Goal: Task Accomplishment & Management: Use online tool/utility

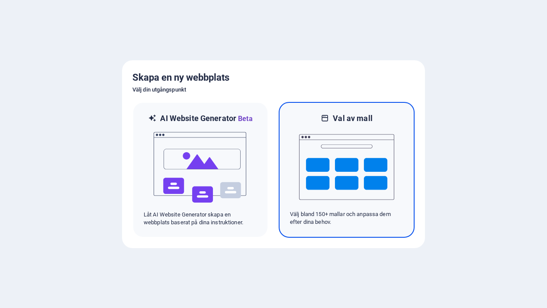
click at [314, 189] on img at bounding box center [346, 166] width 95 height 87
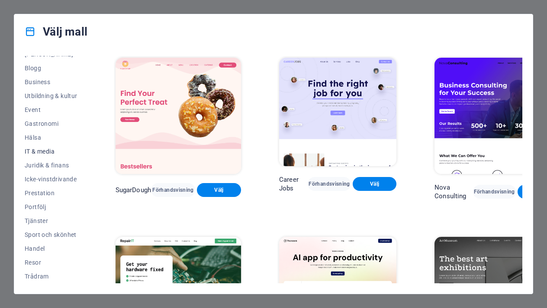
scroll to position [120, 0]
click at [35, 193] on span "Prestation" at bounding box center [51, 192] width 53 height 7
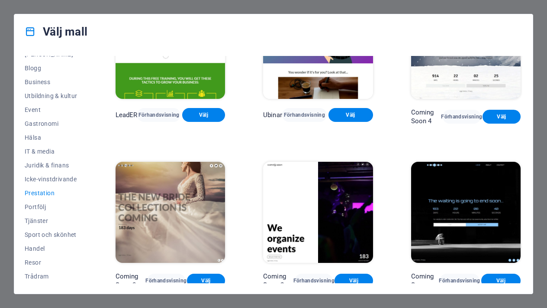
scroll to position [705, 0]
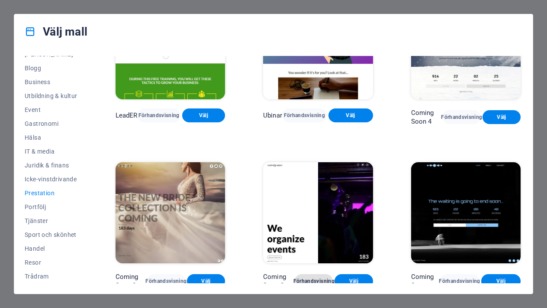
click at [315, 274] on button "Förhandsvisning" at bounding box center [314, 281] width 38 height 14
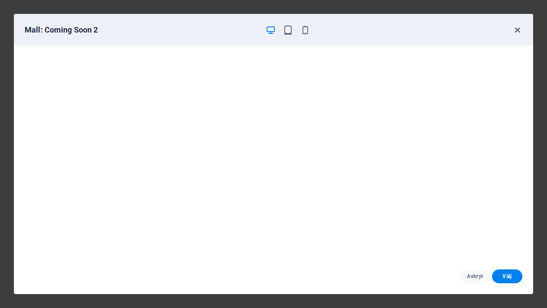
click at [520, 28] on icon "button" at bounding box center [518, 30] width 10 height 10
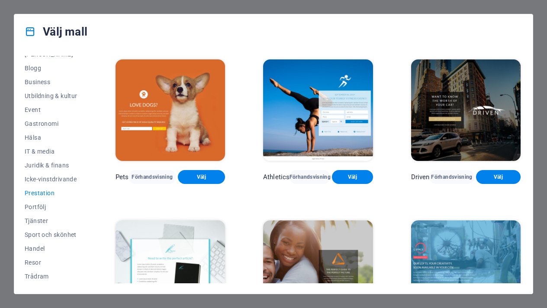
scroll to position [354, 0]
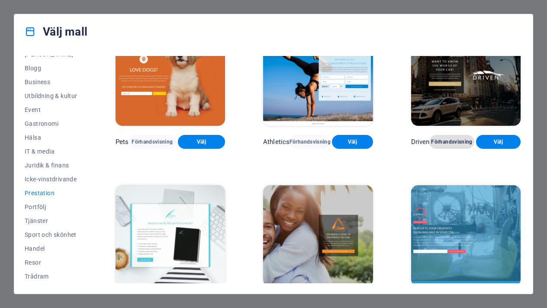
click at [450, 138] on span "Förhandsvisning" at bounding box center [452, 141] width 31 height 7
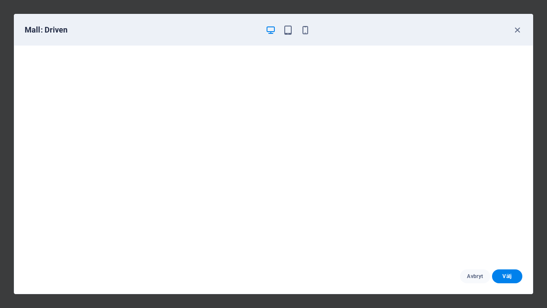
scroll to position [2, 0]
click at [474, 276] on span "Avbryt" at bounding box center [475, 275] width 16 height 7
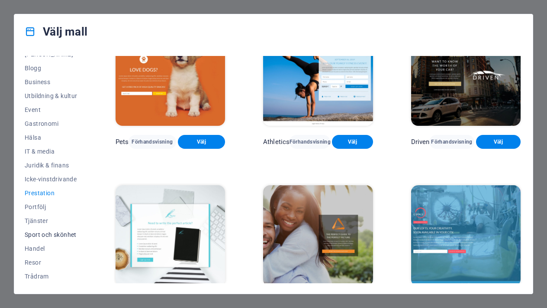
click at [42, 234] on span "Sport och skönhet" at bounding box center [51, 234] width 53 height 7
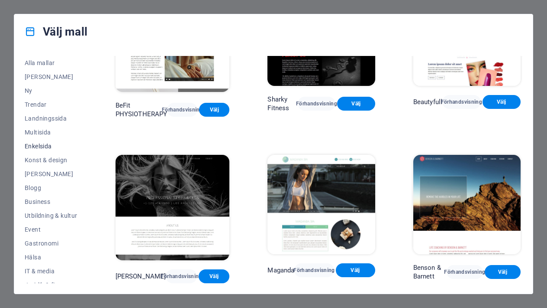
scroll to position [0, 0]
click at [38, 159] on span "Konst & design" at bounding box center [51, 159] width 53 height 7
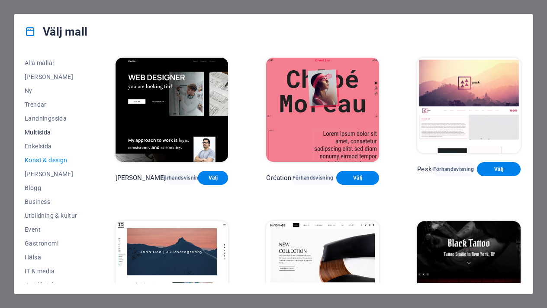
click at [33, 134] on span "Multisida" at bounding box center [51, 132] width 53 height 7
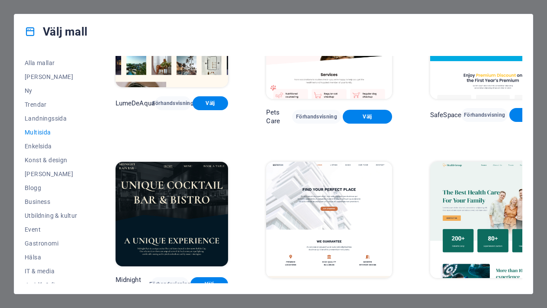
scroll to position [976, 0]
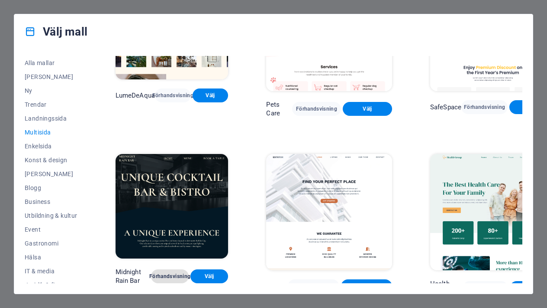
click at [168, 272] on span "Förhandsvisning" at bounding box center [170, 275] width 24 height 7
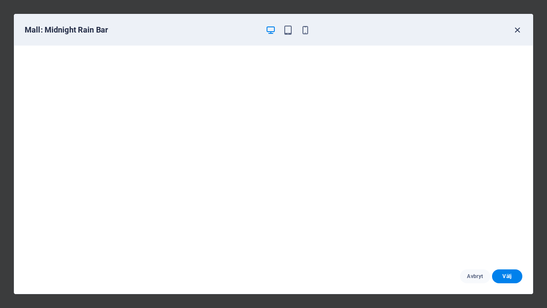
click at [519, 26] on icon "button" at bounding box center [518, 30] width 10 height 10
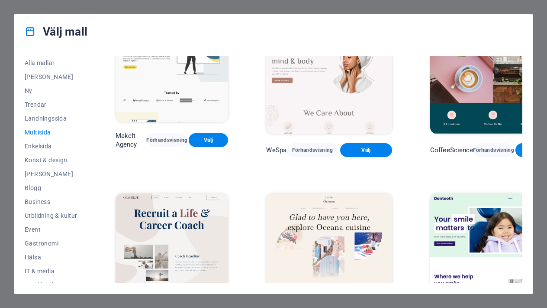
scroll to position [1293, 0]
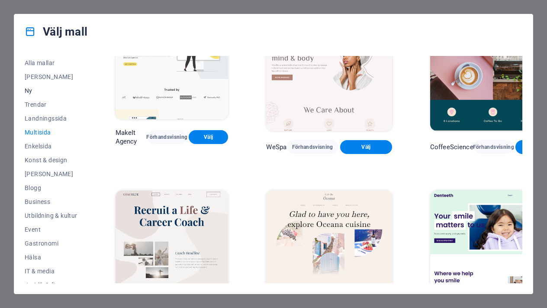
click at [33, 92] on span "Ny" at bounding box center [51, 90] width 53 height 7
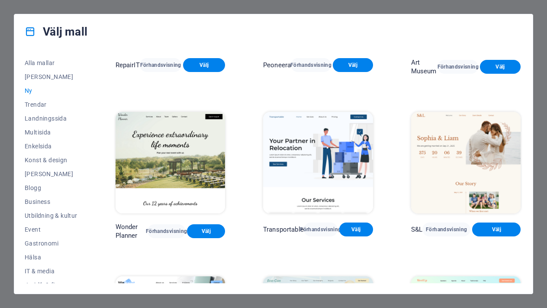
scroll to position [304, 0]
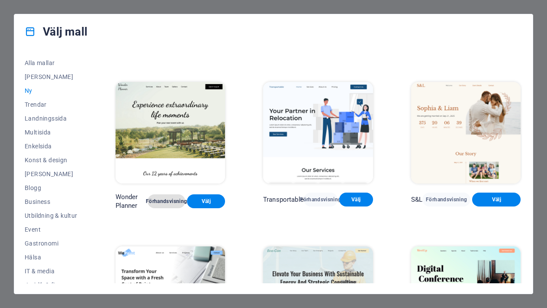
click at [167, 198] on span "Förhandsvisning" at bounding box center [167, 201] width 24 height 7
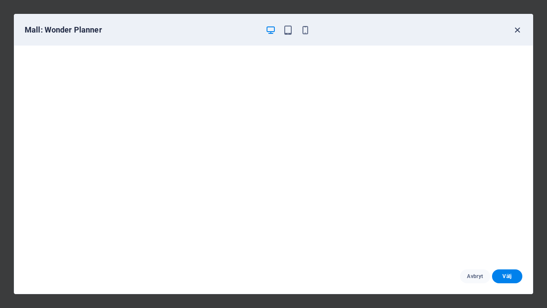
click at [520, 30] on icon "button" at bounding box center [518, 30] width 10 height 10
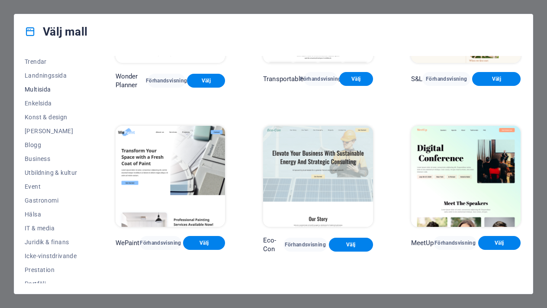
scroll to position [43, 0]
click at [38, 157] on span "Business" at bounding box center [51, 158] width 53 height 7
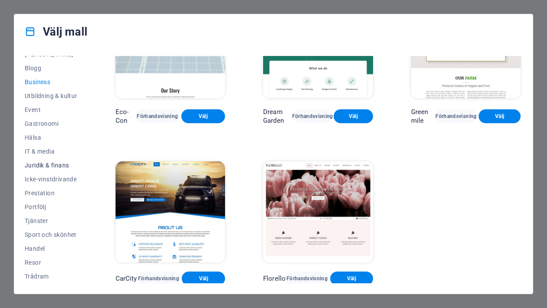
scroll to position [120, 0]
click at [46, 220] on span "Tjänster" at bounding box center [51, 220] width 53 height 7
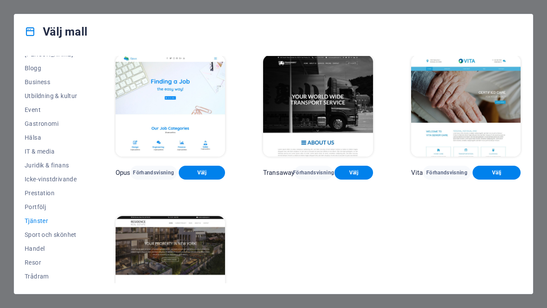
scroll to position [981, 0]
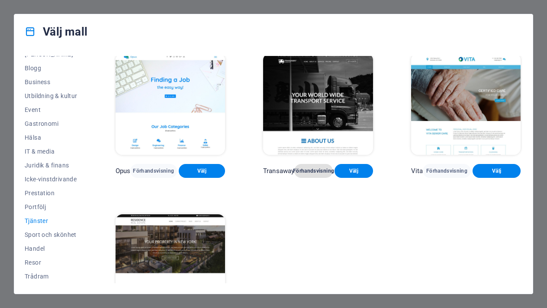
click at [324, 167] on span "Förhandsvisning" at bounding box center [313, 170] width 25 height 7
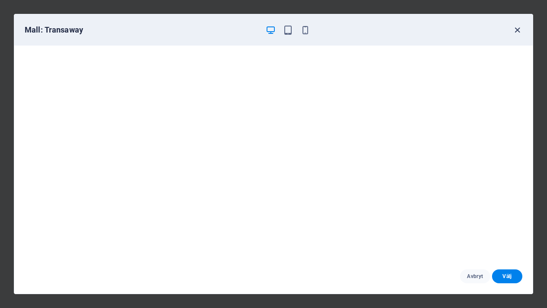
click at [519, 29] on icon "button" at bounding box center [518, 30] width 10 height 10
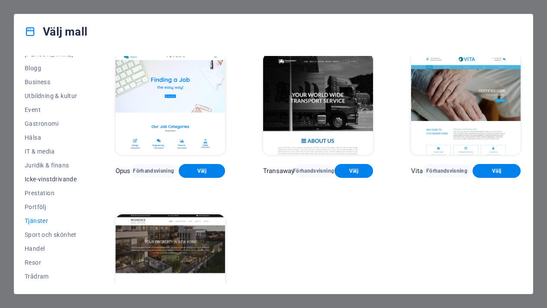
click at [36, 175] on button "Icke-vinstdrivande" at bounding box center [51, 179] width 53 height 14
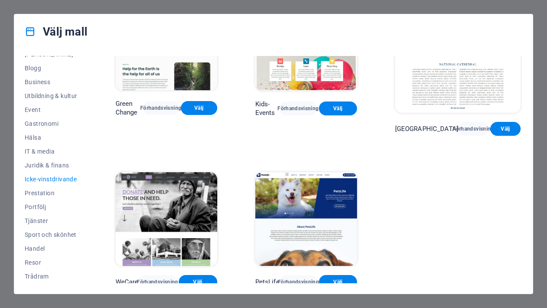
scroll to position [61, 0]
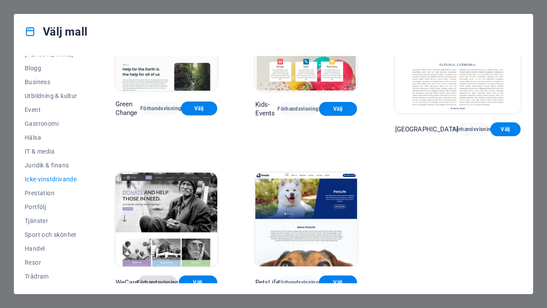
click at [167, 279] on span "Förhandsvisning" at bounding box center [157, 282] width 25 height 7
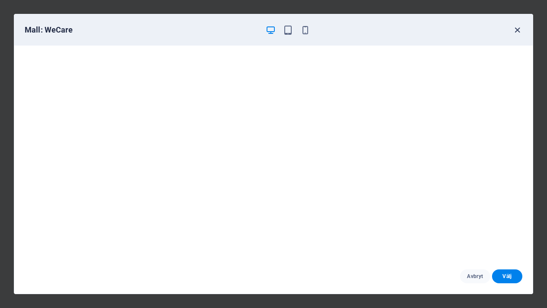
click at [518, 32] on icon "button" at bounding box center [518, 30] width 10 height 10
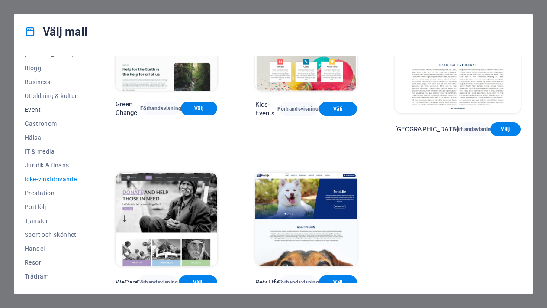
click at [41, 115] on button "Event" at bounding box center [51, 110] width 53 height 14
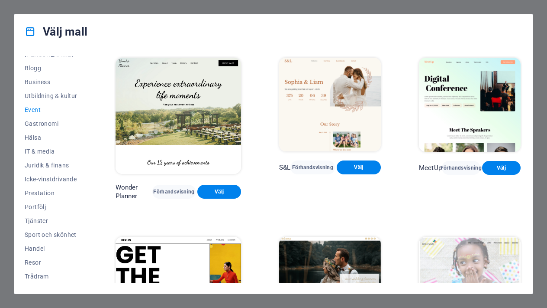
scroll to position [0, 0]
click at [172, 188] on span "Förhandsvisning" at bounding box center [174, 191] width 30 height 7
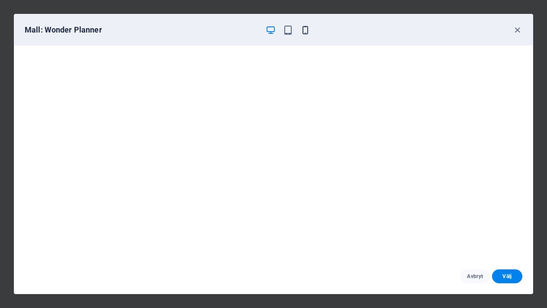
click at [308, 35] on icon "button" at bounding box center [306, 30] width 10 height 10
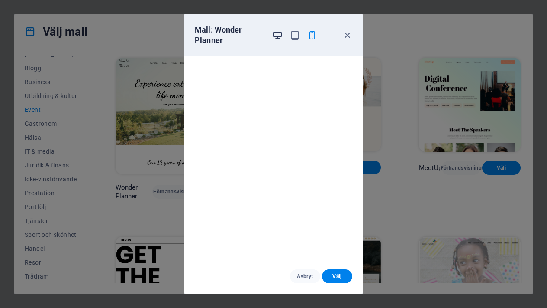
click at [278, 39] on icon "button" at bounding box center [278, 35] width 10 height 10
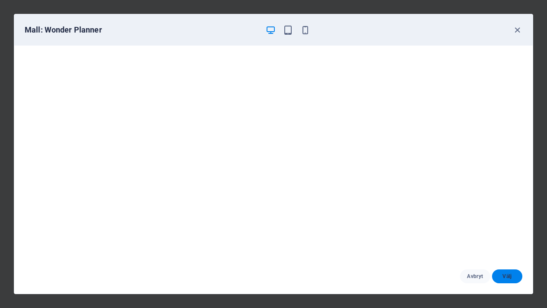
click at [507, 277] on span "Välj" at bounding box center [507, 275] width 16 height 7
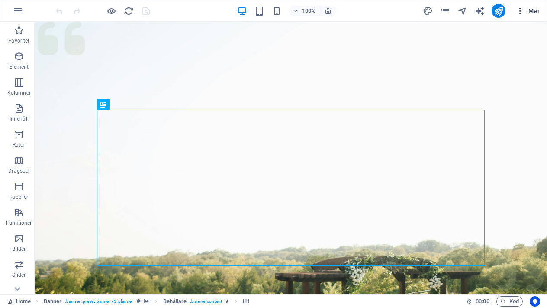
click at [530, 13] on span "Mer" at bounding box center [528, 10] width 24 height 9
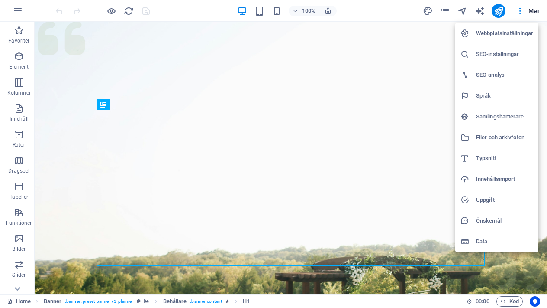
click at [501, 35] on h6 "Webbplatsinställningar" at bounding box center [504, 33] width 57 height 10
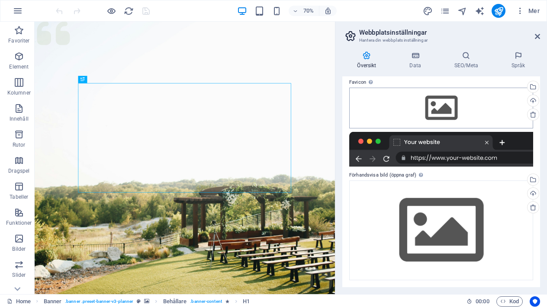
scroll to position [84, 0]
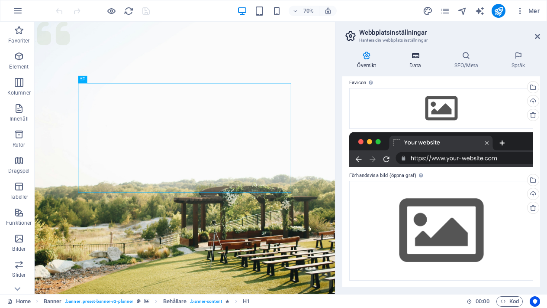
click at [415, 67] on h4 "Data" at bounding box center [417, 60] width 45 height 18
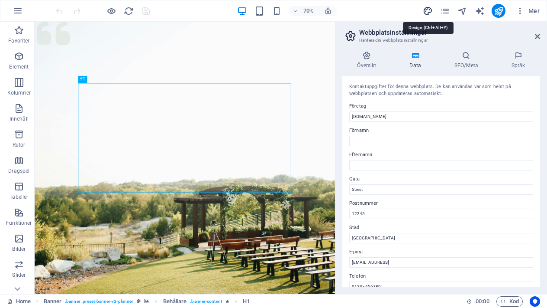
click at [430, 9] on icon "design" at bounding box center [428, 11] width 10 height 10
select select "px"
select select "300"
select select "px"
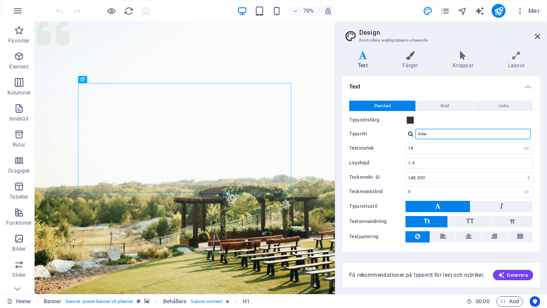
click at [438, 136] on input "Inter" at bounding box center [473, 134] width 115 height 10
click at [526, 88] on h4 "Text" at bounding box center [442, 84] width 198 height 16
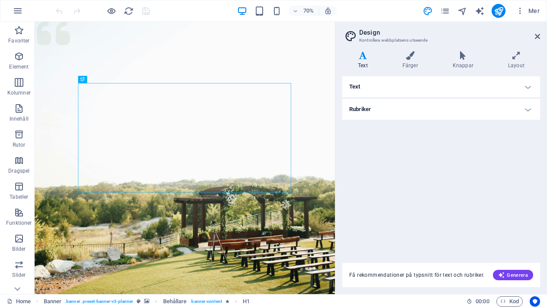
click at [529, 107] on h4 "Rubriker" at bounding box center [442, 109] width 198 height 21
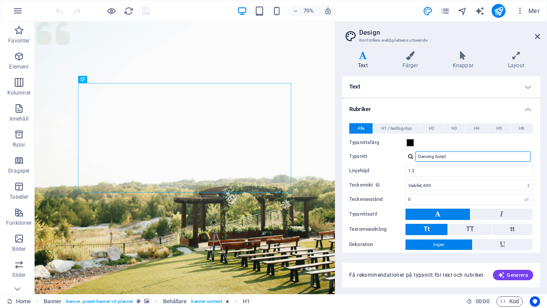
click at [447, 158] on input "Dancing Script" at bounding box center [473, 156] width 115 height 10
drag, startPoint x: 453, startPoint y: 156, endPoint x: 402, endPoint y: 154, distance: 50.7
click at [402, 154] on div "Typsnitt Dancing Script" at bounding box center [442, 156] width 184 height 10
type input "T"
type input "TAN"
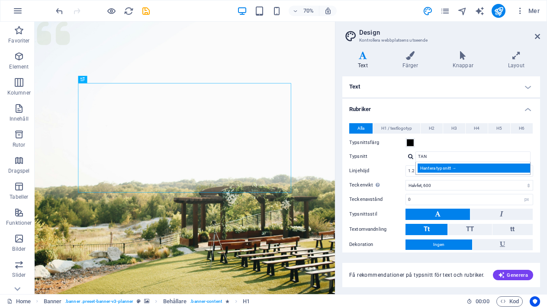
click at [439, 168] on div "Hantera typsnitt →" at bounding box center [475, 167] width 114 height 9
select select "popularity"
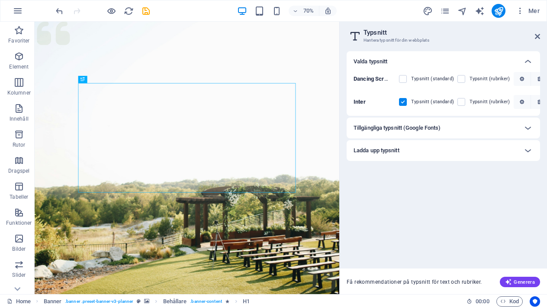
click at [439, 130] on h6 "Tillgängliga typsnitt (Google Fonts)" at bounding box center [397, 128] width 87 height 10
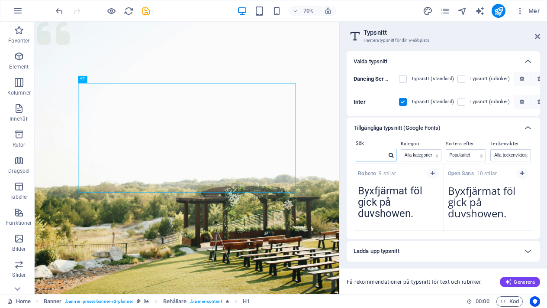
click at [372, 155] on input "text" at bounding box center [371, 154] width 30 height 11
type input "t"
click at [61, 8] on icon "undo" at bounding box center [60, 11] width 10 height 10
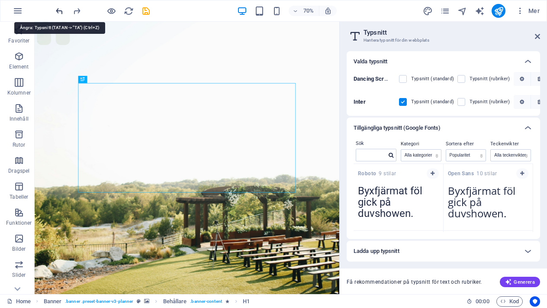
click at [61, 8] on icon "undo" at bounding box center [60, 11] width 10 height 10
click at [76, 9] on icon "redo" at bounding box center [77, 11] width 10 height 10
click at [63, 11] on icon "undo" at bounding box center [60, 11] width 10 height 10
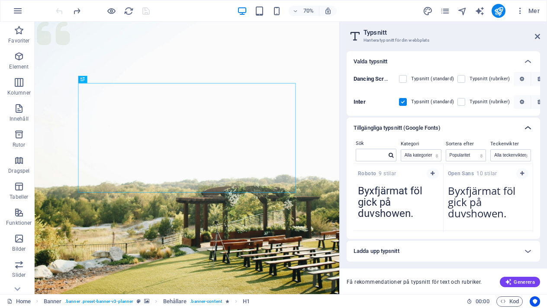
click at [528, 124] on icon at bounding box center [528, 128] width 10 height 10
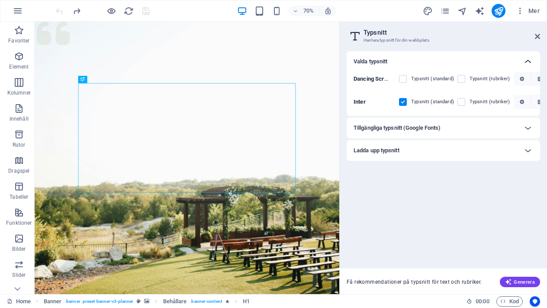
click at [529, 62] on icon at bounding box center [528, 61] width 10 height 10
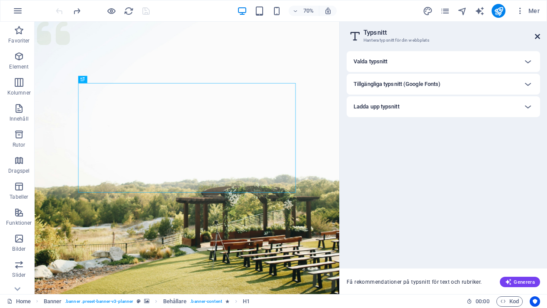
click at [539, 36] on icon at bounding box center [537, 36] width 5 height 7
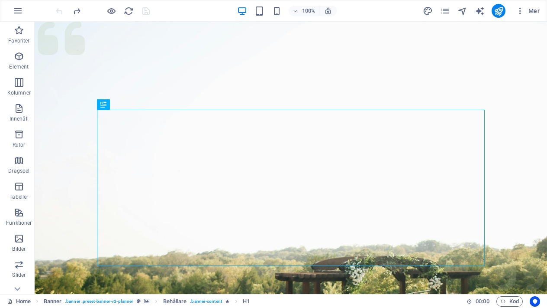
click at [420, 9] on div "100% Mer" at bounding box center [298, 11] width 489 height 14
click at [427, 10] on icon "design" at bounding box center [428, 11] width 10 height 10
select select "600"
select select "px"
select select "rem"
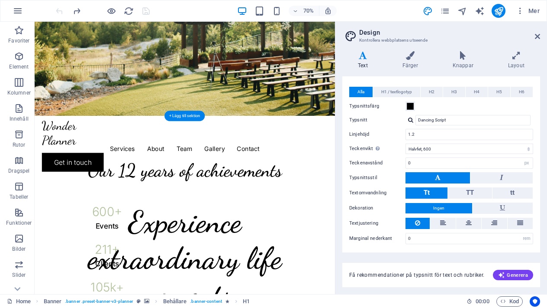
scroll to position [256, 0]
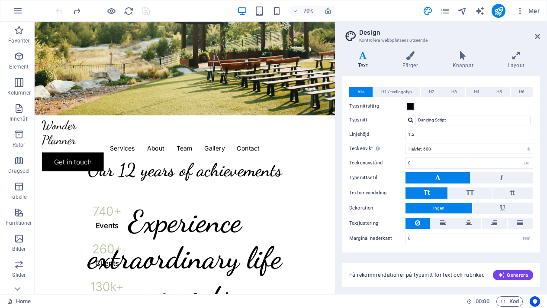
click at [362, 91] on span "Alla" at bounding box center [361, 92] width 7 height 10
click at [408, 63] on h4 "Färger" at bounding box center [412, 60] width 50 height 18
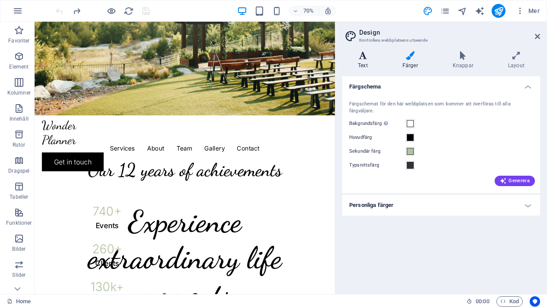
click at [367, 62] on h4 "Text" at bounding box center [365, 60] width 45 height 18
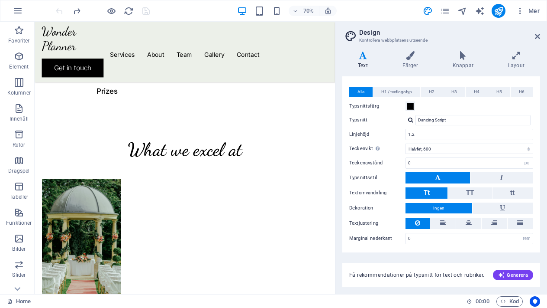
scroll to position [542, 0]
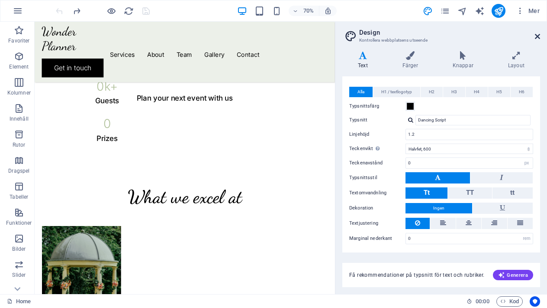
click at [536, 37] on icon at bounding box center [537, 36] width 5 height 7
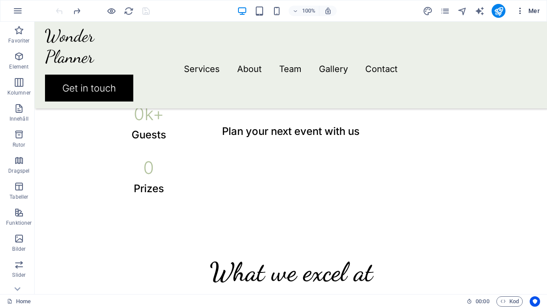
click at [523, 14] on icon "button" at bounding box center [520, 10] width 9 height 9
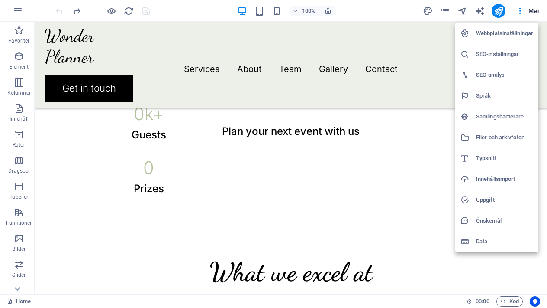
click at [493, 36] on h6 "Webbplatsinställningar" at bounding box center [504, 33] width 57 height 10
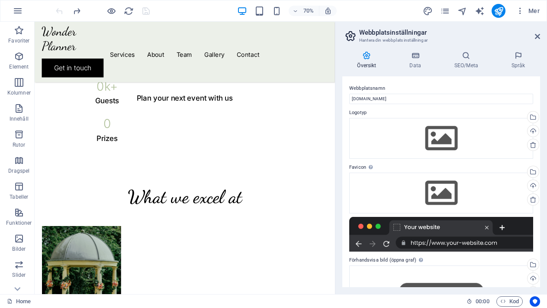
scroll to position [0, 0]
click at [421, 59] on icon at bounding box center [415, 55] width 41 height 9
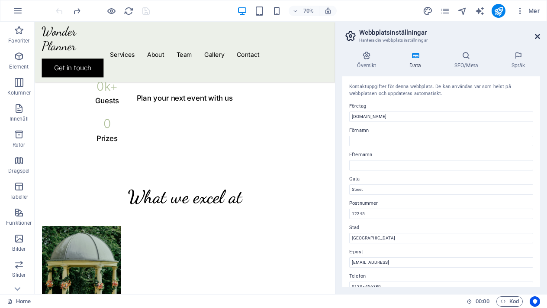
click at [536, 37] on icon at bounding box center [537, 36] width 5 height 7
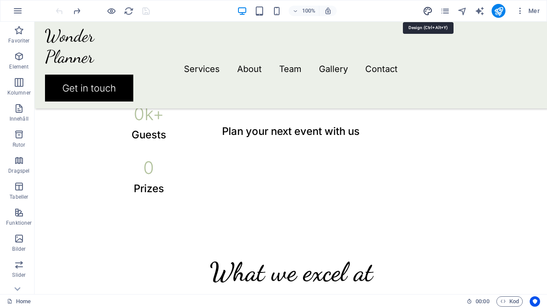
click at [432, 13] on icon "design" at bounding box center [428, 11] width 10 height 10
select select "600"
select select "px"
select select "rem"
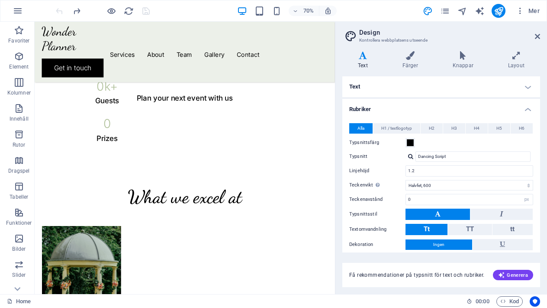
click at [363, 59] on icon at bounding box center [363, 55] width 41 height 9
click at [512, 64] on h4 "Layout" at bounding box center [517, 60] width 48 height 18
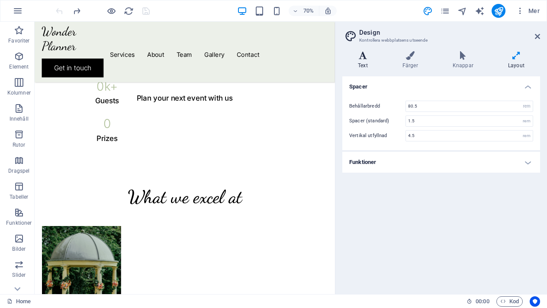
click at [369, 60] on h4 "Text" at bounding box center [365, 60] width 45 height 18
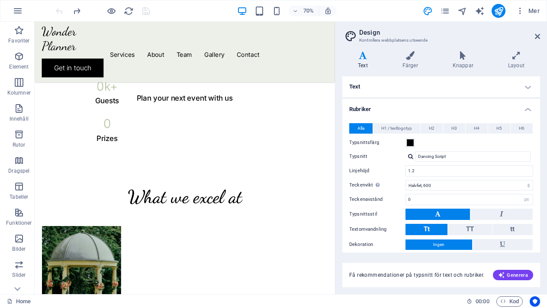
click at [527, 109] on h4 "Rubriker" at bounding box center [442, 107] width 198 height 16
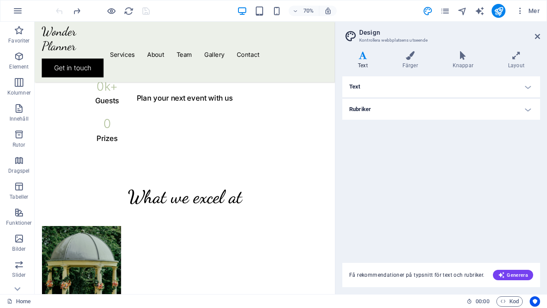
click at [528, 87] on h4 "Text" at bounding box center [442, 86] width 198 height 21
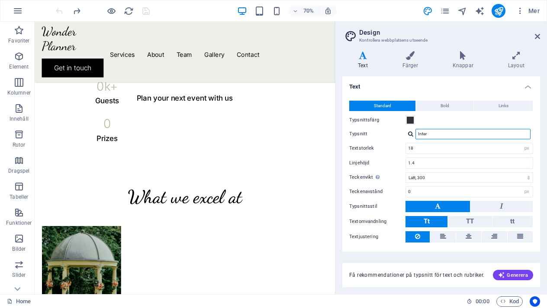
drag, startPoint x: 433, startPoint y: 132, endPoint x: 393, endPoint y: 132, distance: 39.8
click at [393, 132] on div "Typsnitt Inter" at bounding box center [442, 134] width 184 height 10
type input "Muli"
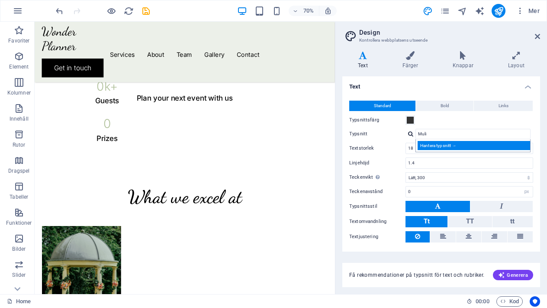
click at [441, 147] on div "Hantera typsnitt →" at bounding box center [475, 145] width 114 height 9
select select "popularity"
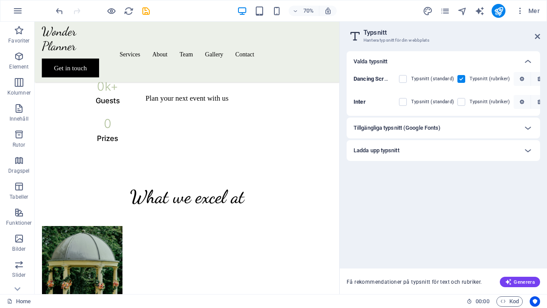
click at [508, 128] on div "Tillgängliga typsnitt (Google Fonts)" at bounding box center [436, 128] width 164 height 10
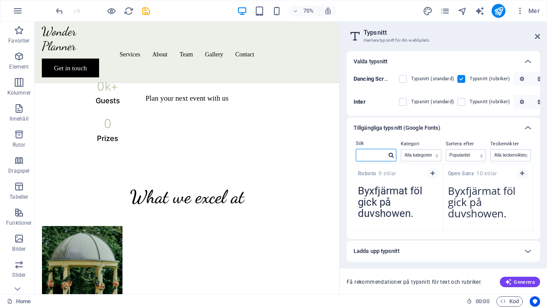
click at [381, 149] on input "text" at bounding box center [371, 154] width 30 height 11
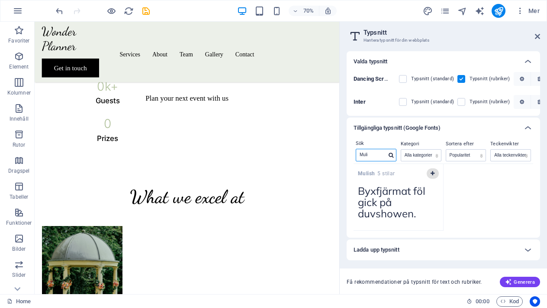
type input "Muli"
click at [434, 174] on icon "button" at bounding box center [433, 173] width 4 height 5
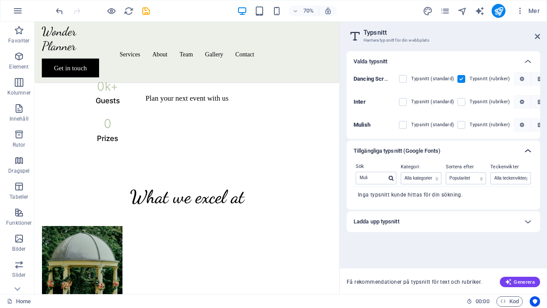
click at [525, 149] on icon at bounding box center [528, 151] width 10 height 10
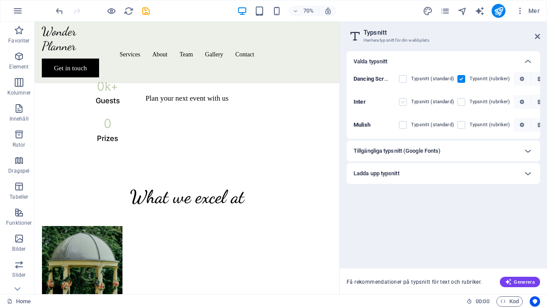
click at [404, 104] on label at bounding box center [403, 102] width 8 height 8
click at [0, 0] on input "checkbox" at bounding box center [0, 0] width 0 height 0
click at [402, 104] on label at bounding box center [403, 102] width 8 height 8
click at [0, 0] on input "checkbox" at bounding box center [0, 0] width 0 height 0
click at [402, 125] on label at bounding box center [403, 125] width 8 height 8
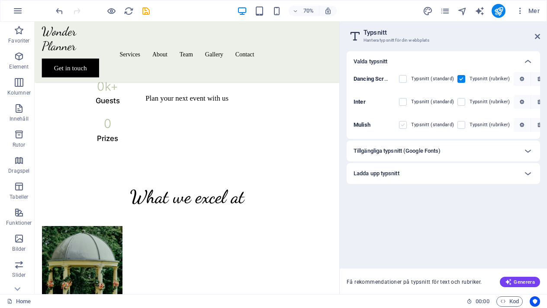
click at [0, 0] on input "checkbox" at bounding box center [0, 0] width 0 height 0
click at [528, 57] on icon at bounding box center [528, 61] width 10 height 10
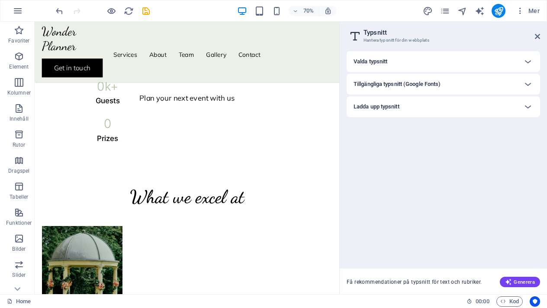
click at [426, 112] on div "Ladda upp typsnitt" at bounding box center [444, 106] width 194 height 21
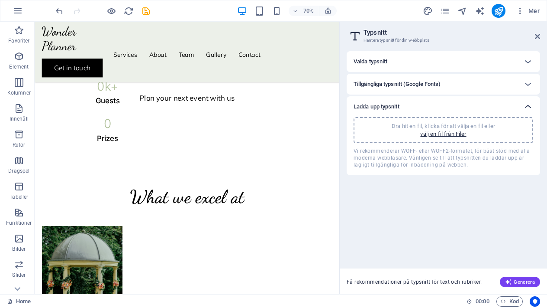
click at [525, 106] on icon at bounding box center [528, 106] width 10 height 10
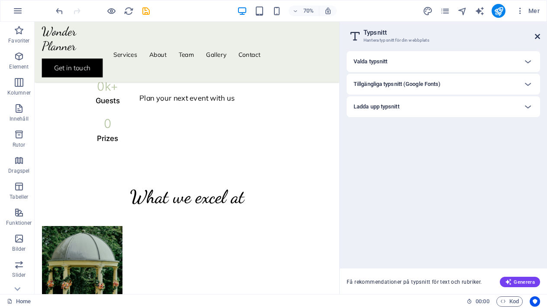
click at [538, 36] on icon at bounding box center [537, 36] width 5 height 7
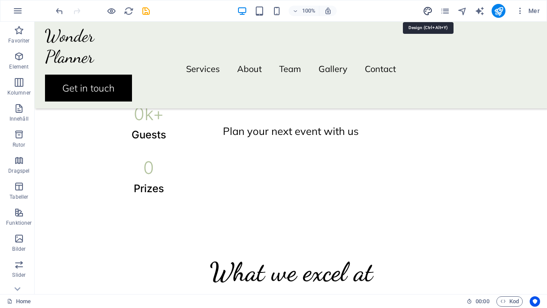
click at [428, 12] on icon "design" at bounding box center [428, 11] width 10 height 10
select select "px"
select select "300"
select select "px"
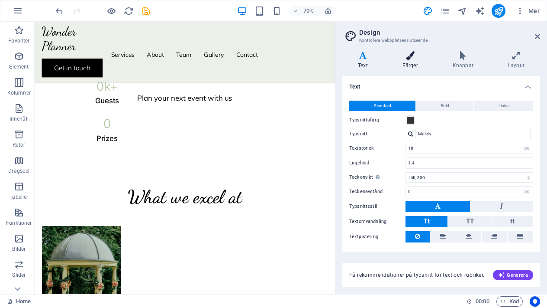
click at [406, 61] on h4 "Färger" at bounding box center [412, 60] width 50 height 18
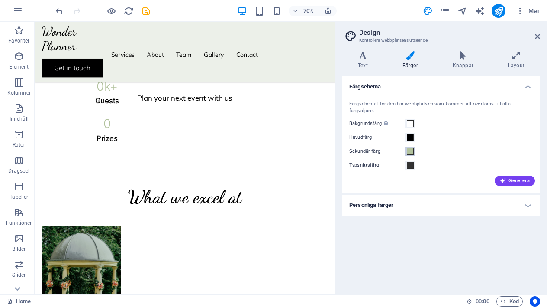
click at [411, 148] on span at bounding box center [410, 151] width 7 height 7
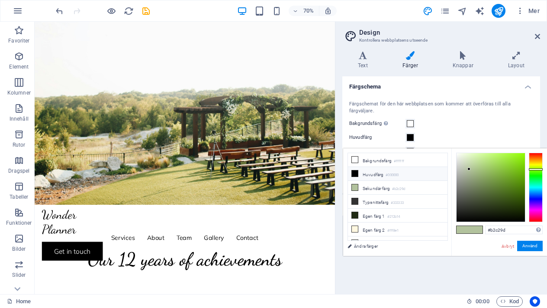
click at [371, 174] on li "Huvudfärg #000000" at bounding box center [398, 174] width 100 height 14
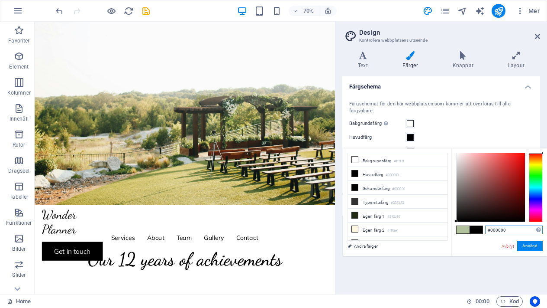
click at [510, 230] on input "#000000" at bounding box center [515, 229] width 58 height 9
type input "#032622"
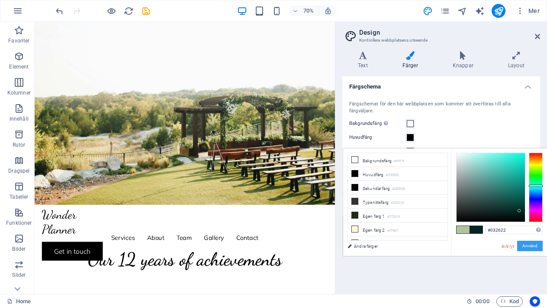
click at [528, 244] on button "Använd" at bounding box center [531, 245] width 26 height 10
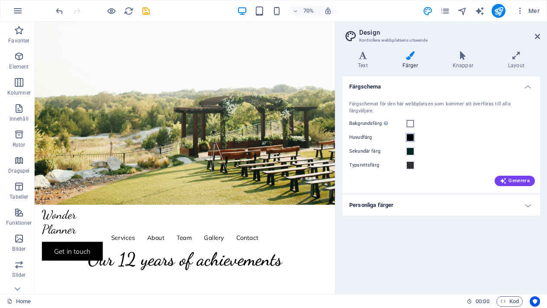
click at [410, 134] on span at bounding box center [410, 137] width 7 height 7
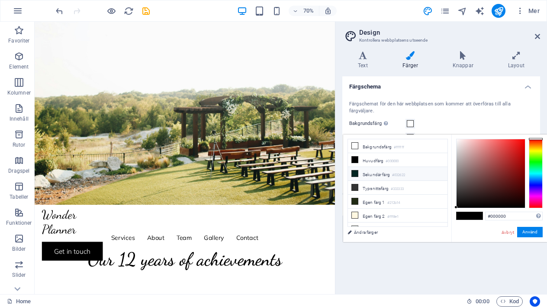
click at [393, 175] on li "Sekundär färg #032622" at bounding box center [398, 174] width 100 height 14
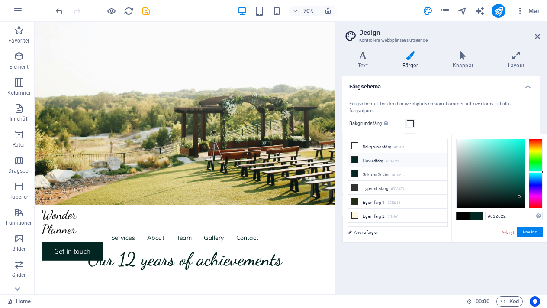
click at [389, 163] on small "#032622" at bounding box center [392, 161] width 13 height 6
click at [387, 148] on li "Bakgrundsfärg #ffffff" at bounding box center [398, 146] width 100 height 14
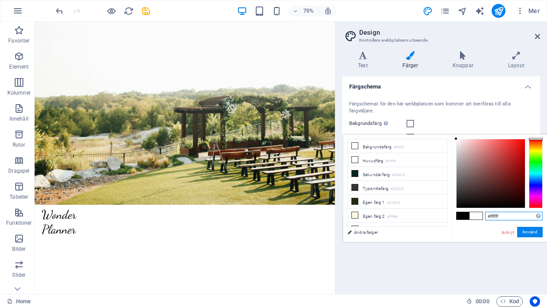
click at [505, 216] on input "#ffffff" at bounding box center [515, 215] width 58 height 9
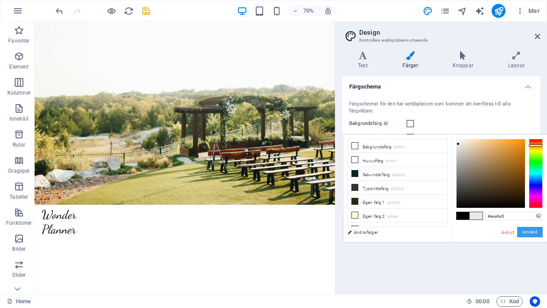
click at [532, 232] on button "Använd" at bounding box center [531, 232] width 26 height 10
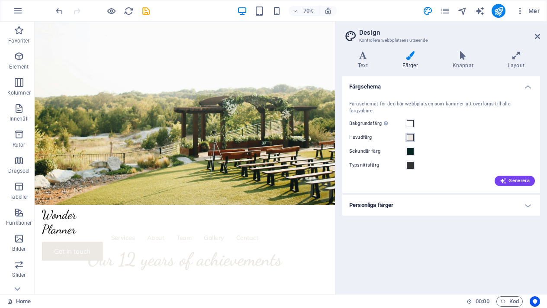
click at [409, 134] on span at bounding box center [410, 137] width 7 height 7
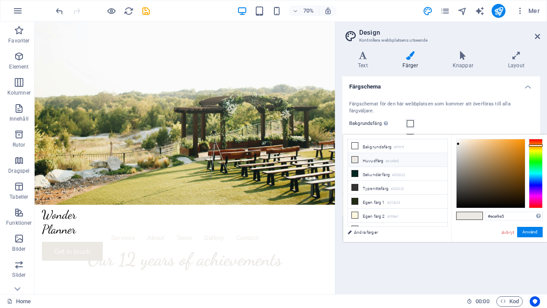
click at [375, 161] on li "Huvudfärg #ece9e5" at bounding box center [398, 160] width 100 height 14
drag, startPoint x: 511, startPoint y: 217, endPoint x: 492, endPoint y: 217, distance: 19.1
click at [492, 217] on input "#ece9e5" at bounding box center [515, 215] width 58 height 9
click at [512, 216] on input "#032b22" at bounding box center [515, 215] width 58 height 9
type input "#032b22"
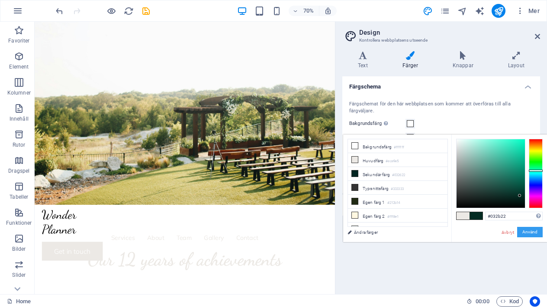
click at [533, 233] on button "Använd" at bounding box center [531, 232] width 26 height 10
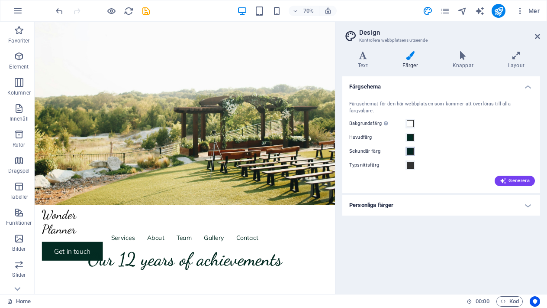
click at [410, 148] on span at bounding box center [410, 151] width 7 height 7
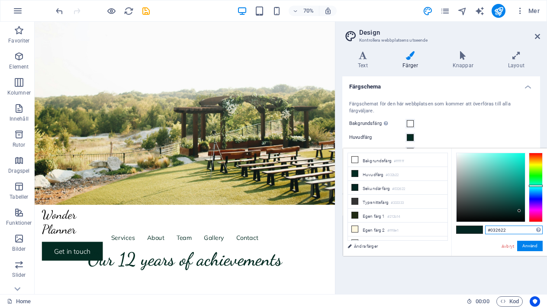
click at [512, 233] on input "#032622" at bounding box center [515, 229] width 58 height 9
type input "#ece9e5"
click at [531, 245] on button "Använd" at bounding box center [531, 245] width 26 height 10
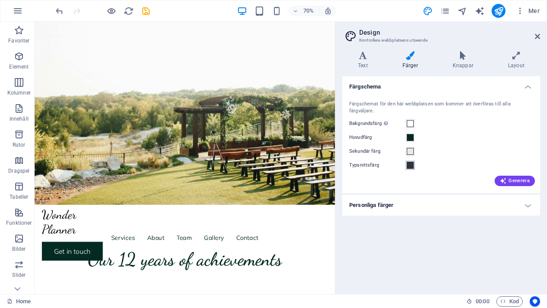
click at [413, 162] on span at bounding box center [410, 165] width 7 height 7
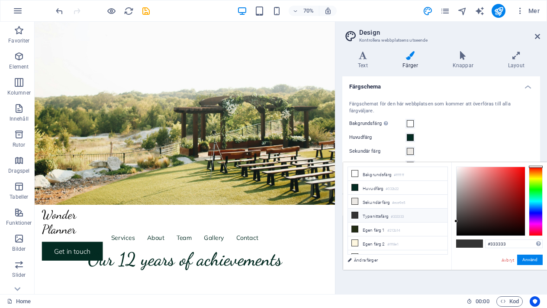
click at [383, 217] on li "Typsnittsfärg #333333" at bounding box center [398, 215] width 100 height 14
click at [413, 214] on li "Typsnittsfärg #333333" at bounding box center [398, 215] width 100 height 14
click at [510, 243] on input "#333333" at bounding box center [515, 243] width 58 height 9
click at [509, 259] on link "Avbryt" at bounding box center [508, 259] width 14 height 6
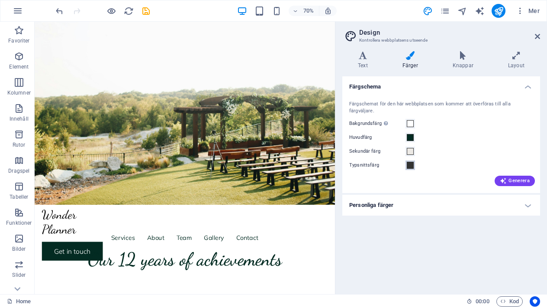
click at [411, 162] on span at bounding box center [410, 165] width 7 height 7
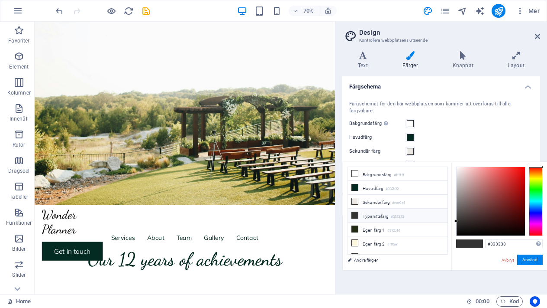
click at [400, 216] on small "#333333" at bounding box center [397, 217] width 13 height 6
click at [509, 243] on input "#333333" at bounding box center [515, 243] width 58 height 9
click at [532, 261] on button "Använd" at bounding box center [531, 259] width 26 height 10
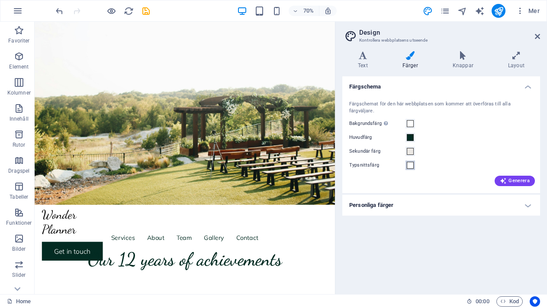
click at [411, 162] on span at bounding box center [410, 165] width 7 height 7
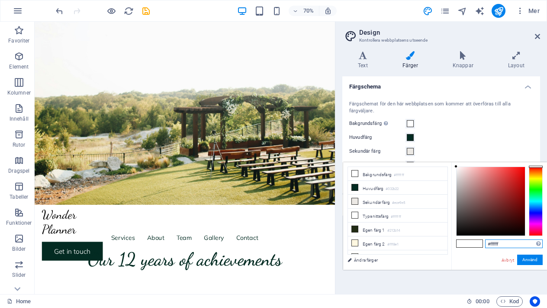
click at [509, 246] on input "#ffffff" at bounding box center [515, 243] width 58 height 9
type input "#524f52"
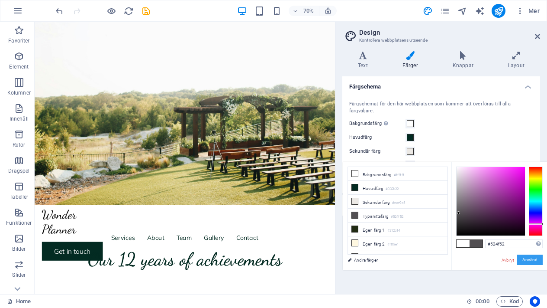
click at [528, 262] on button "Använd" at bounding box center [531, 259] width 26 height 10
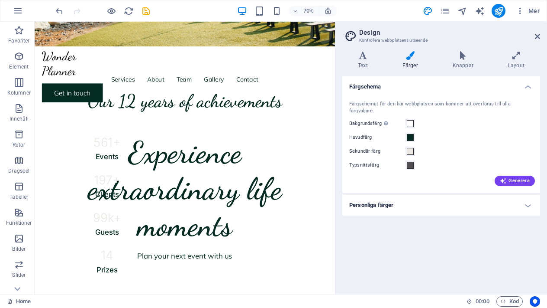
scroll to position [353, 0]
click at [370, 64] on h4 "Text" at bounding box center [365, 60] width 45 height 18
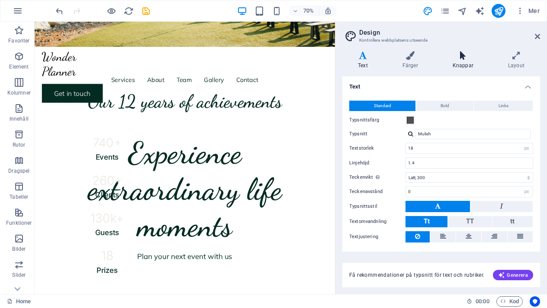
scroll to position [0, 0]
click at [467, 61] on h4 "Knappar" at bounding box center [464, 60] width 55 height 18
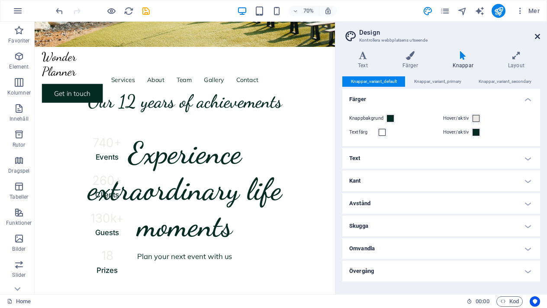
click at [538, 37] on icon at bounding box center [537, 36] width 5 height 7
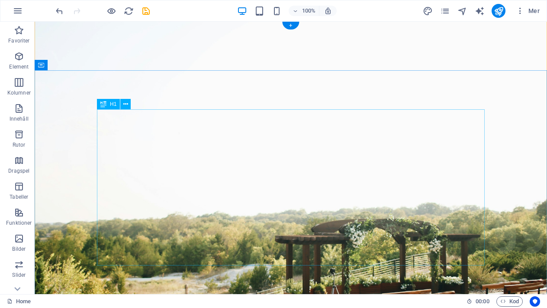
scroll to position [58, 0]
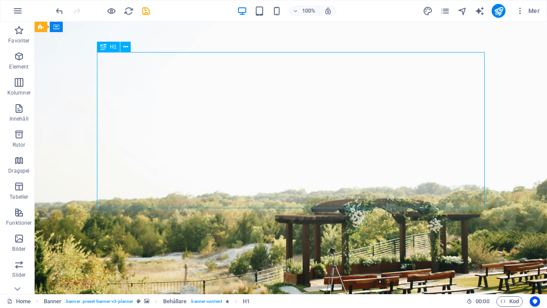
click at [127, 49] on icon at bounding box center [125, 46] width 5 height 9
click at [128, 49] on icon at bounding box center [125, 46] width 5 height 9
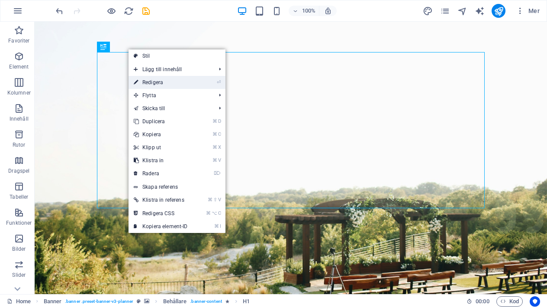
click at [141, 80] on link "⏎ Redigera" at bounding box center [161, 82] width 65 height 13
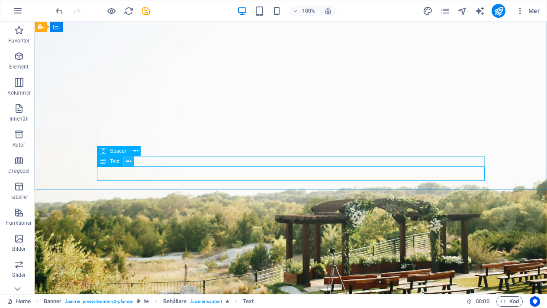
click at [129, 161] on icon at bounding box center [128, 161] width 5 height 9
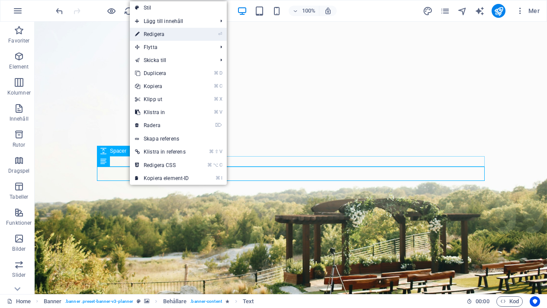
click at [162, 33] on link "⏎ Redigera" at bounding box center [162, 34] width 65 height 13
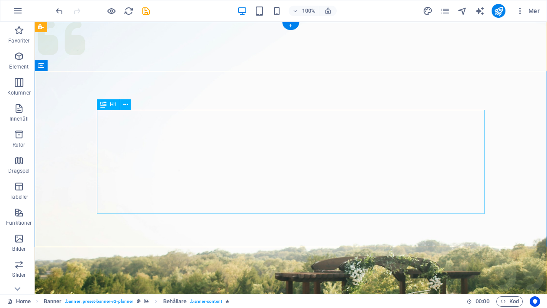
scroll to position [0, 0]
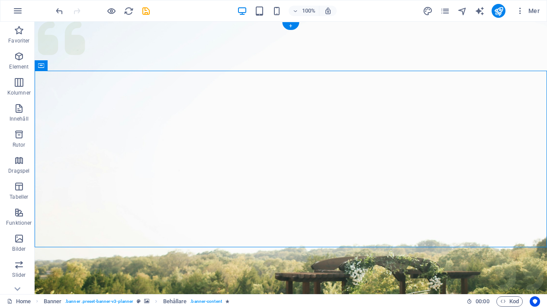
click at [91, 259] on figure at bounding box center [291, 217] width 513 height 390
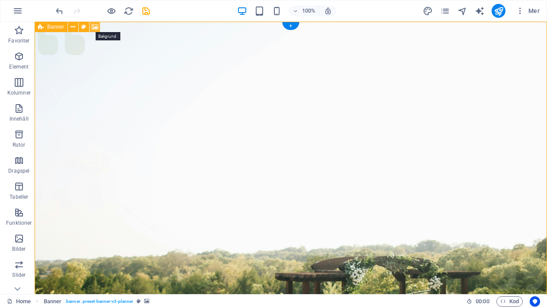
click at [94, 26] on icon at bounding box center [95, 27] width 6 height 9
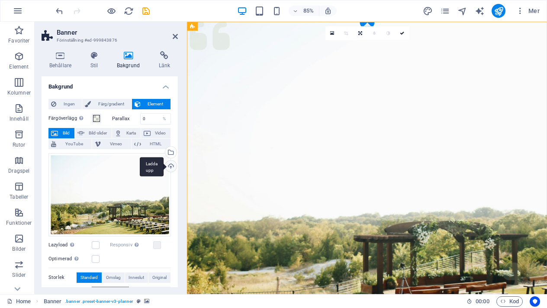
click at [169, 166] on div "Ladda upp" at bounding box center [170, 166] width 13 height 13
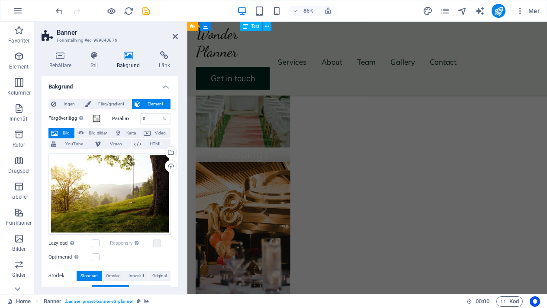
scroll to position [869, 0]
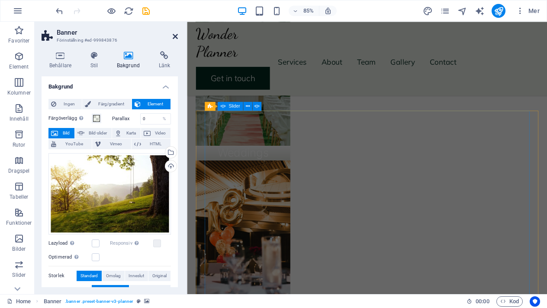
click at [175, 36] on icon at bounding box center [175, 36] width 5 height 7
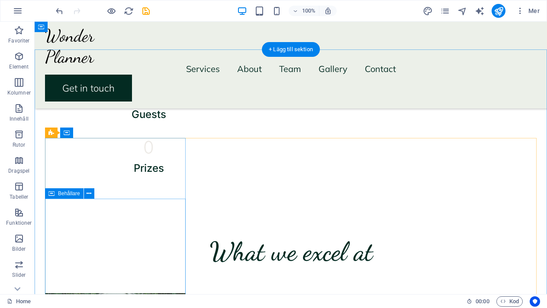
scroll to position [555, 0]
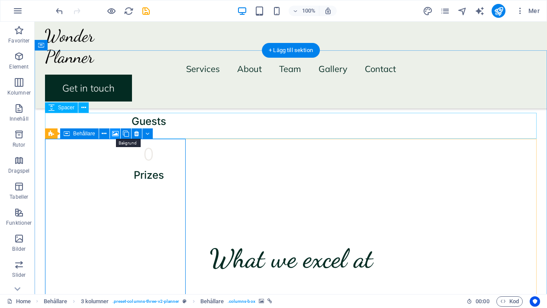
click at [114, 135] on icon at bounding box center [115, 133] width 6 height 9
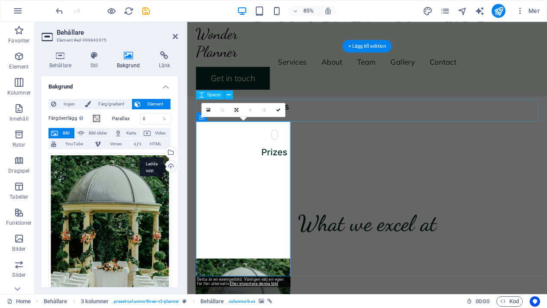
click at [169, 164] on div "Ladda upp" at bounding box center [170, 166] width 13 height 13
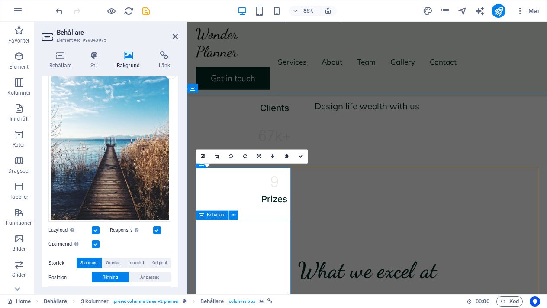
scroll to position [500, 0]
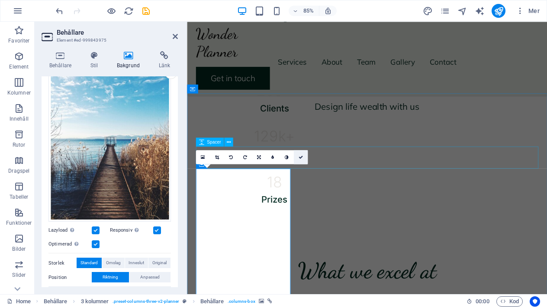
click at [302, 157] on icon at bounding box center [300, 157] width 4 height 4
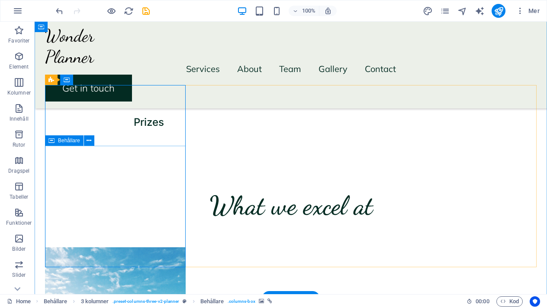
scroll to position [608, 0]
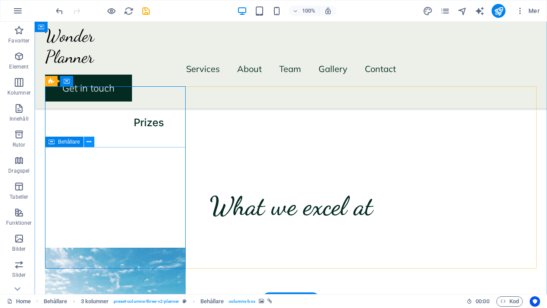
click at [91, 143] on icon at bounding box center [89, 141] width 5 height 9
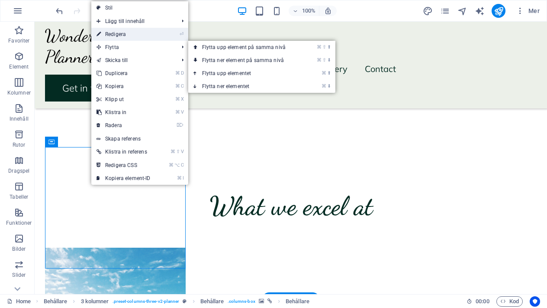
click at [130, 37] on link "⏎ Redigera" at bounding box center [123, 34] width 65 height 13
select select "px"
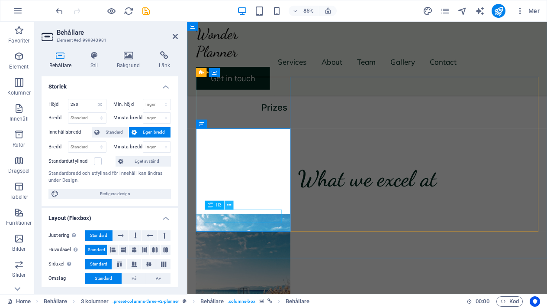
click at [228, 206] on icon at bounding box center [229, 205] width 4 height 8
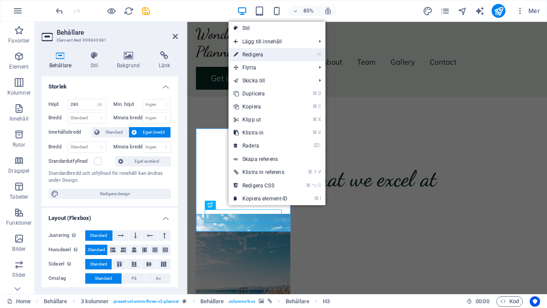
click at [261, 56] on link "⏎ Redigera" at bounding box center [261, 54] width 65 height 13
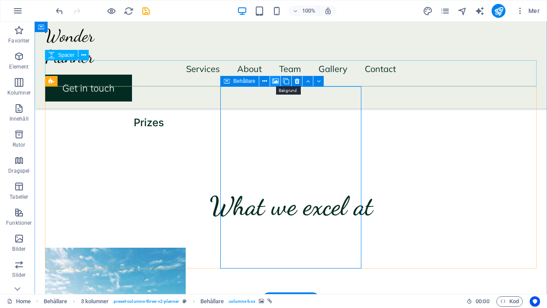
click at [276, 82] on icon at bounding box center [275, 81] width 6 height 9
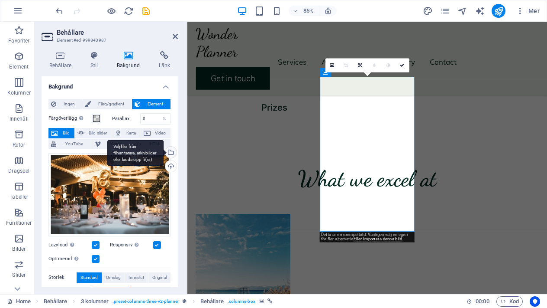
click at [164, 153] on div "Välj filer från filhanterare, arkivbilder eller ladda upp fil(er)" at bounding box center [135, 153] width 56 height 26
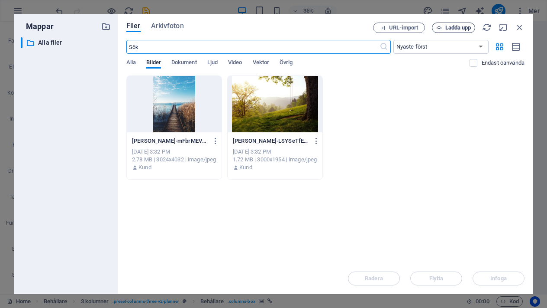
click at [451, 27] on span "Ladda upp" at bounding box center [459, 27] width 26 height 5
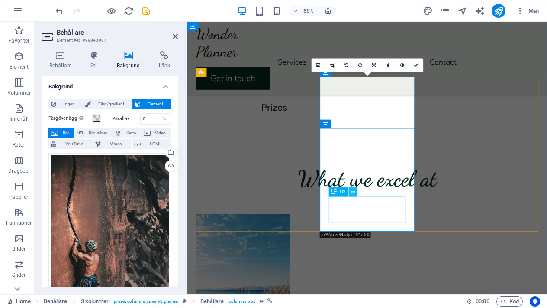
click at [353, 191] on icon at bounding box center [353, 192] width 4 height 8
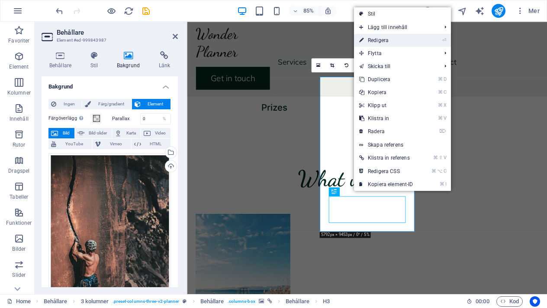
click at [385, 43] on link "⏎ Redigera" at bounding box center [386, 40] width 65 height 13
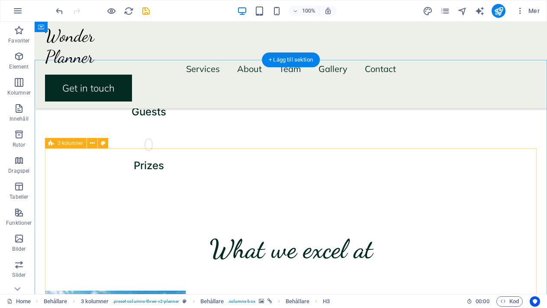
scroll to position [528, 0]
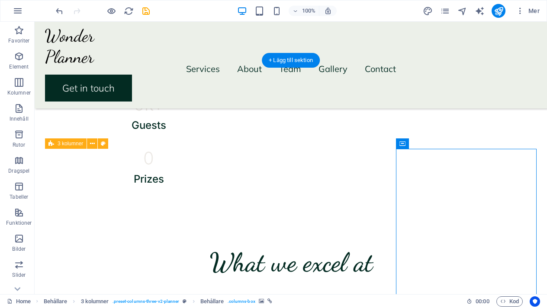
scroll to position [553, 0]
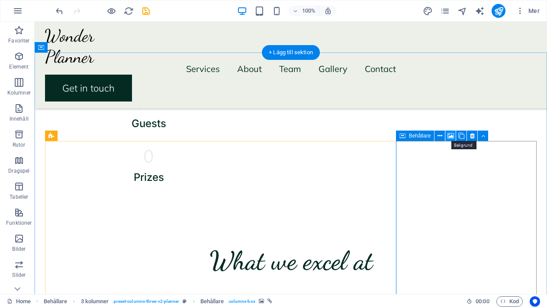
click at [454, 135] on icon at bounding box center [451, 135] width 6 height 9
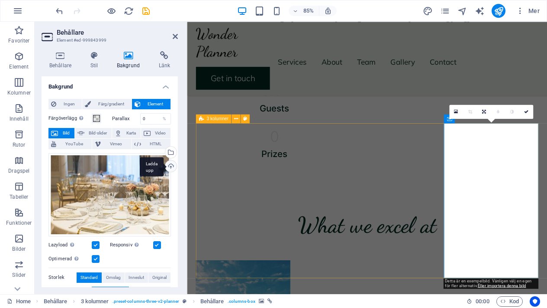
click at [171, 166] on div "Ladda upp" at bounding box center [170, 166] width 13 height 13
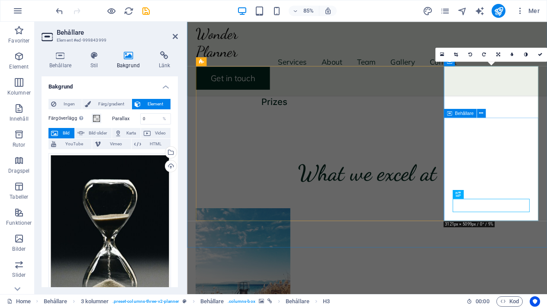
scroll to position [625, 0]
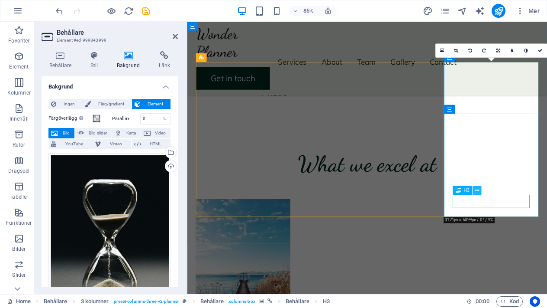
click at [478, 192] on icon at bounding box center [477, 190] width 4 height 8
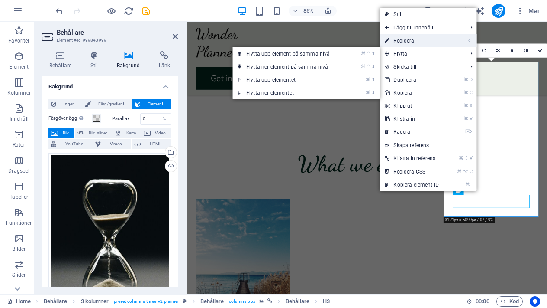
click at [408, 45] on link "⏎ Redigera" at bounding box center [412, 40] width 65 height 13
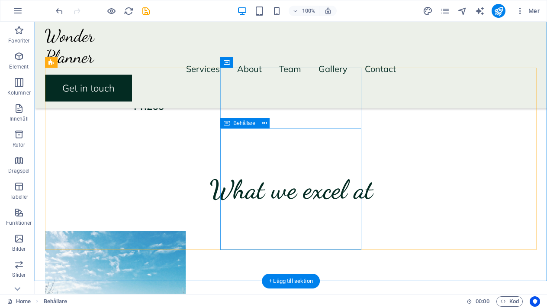
scroll to position [628, 0]
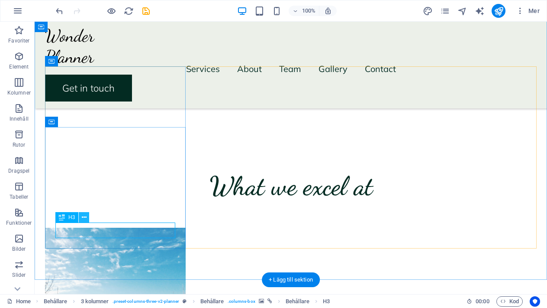
click at [85, 219] on icon at bounding box center [84, 217] width 5 height 9
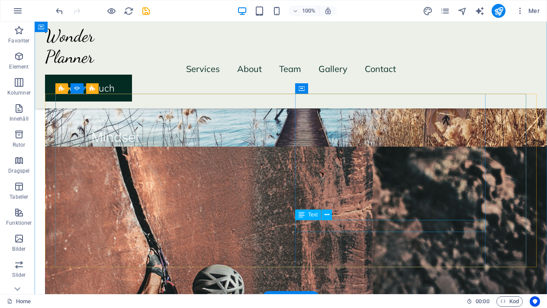
scroll to position [901, 0]
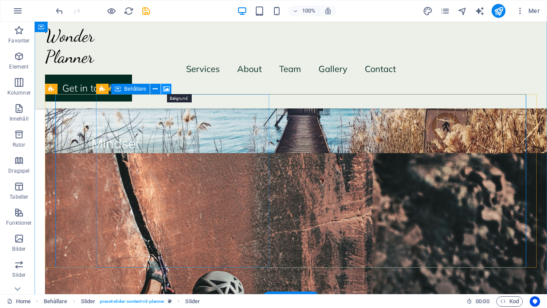
click at [165, 89] on icon at bounding box center [166, 88] width 6 height 9
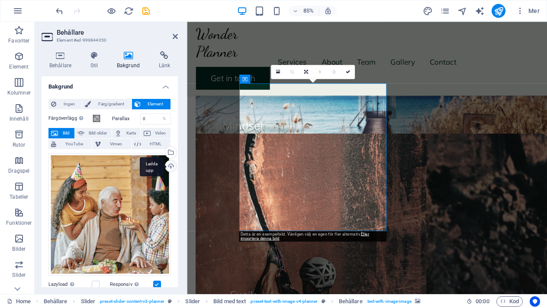
click at [168, 165] on div "Ladda upp" at bounding box center [170, 166] width 13 height 13
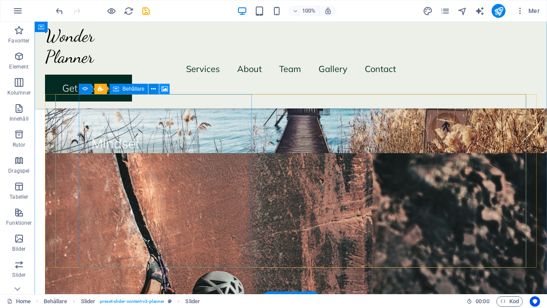
click at [165, 90] on icon at bounding box center [165, 88] width 6 height 9
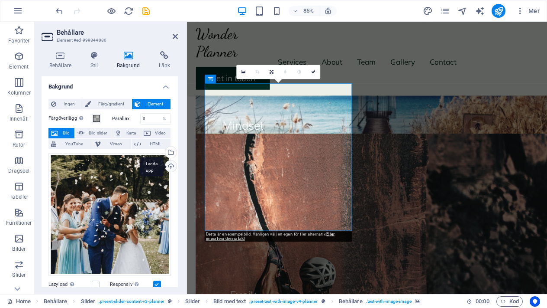
click at [168, 165] on div "Ladda upp" at bounding box center [170, 166] width 13 height 13
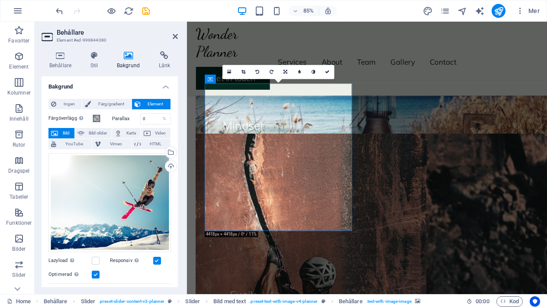
scroll to position [0, 0]
click at [329, 69] on link at bounding box center [328, 72] width 14 height 14
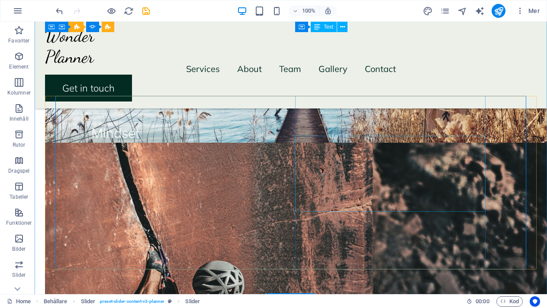
scroll to position [894, 0]
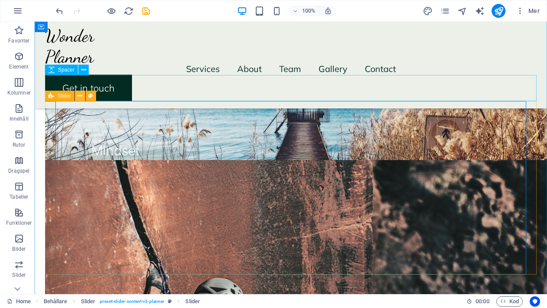
click at [79, 97] on icon at bounding box center [80, 95] width 5 height 9
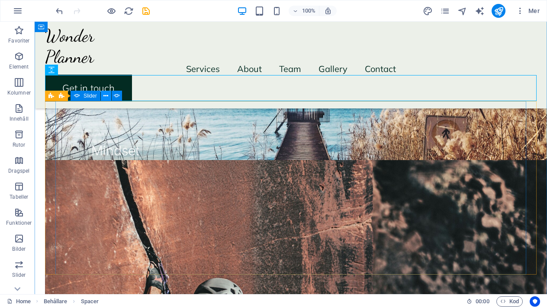
click at [107, 97] on icon at bounding box center [106, 95] width 5 height 9
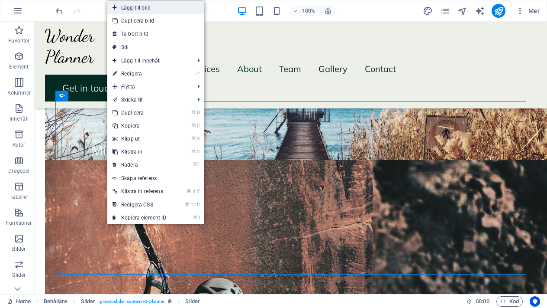
click at [145, 10] on link "Lägg till bild" at bounding box center [155, 7] width 97 height 13
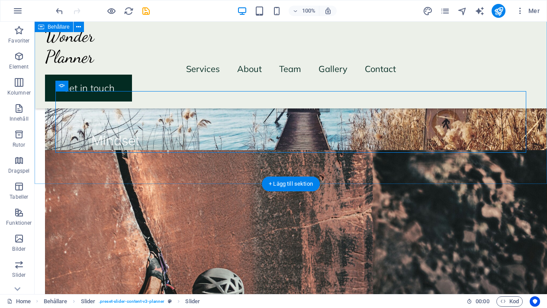
scroll to position [874, 0]
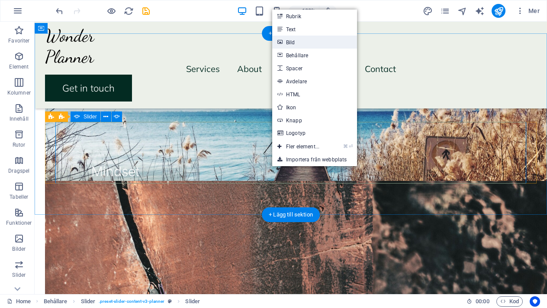
click at [290, 42] on link "Bild" at bounding box center [314, 42] width 85 height 13
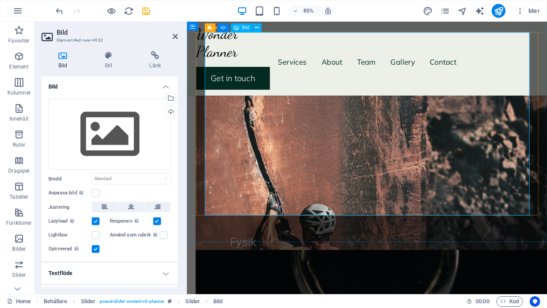
scroll to position [909, 0]
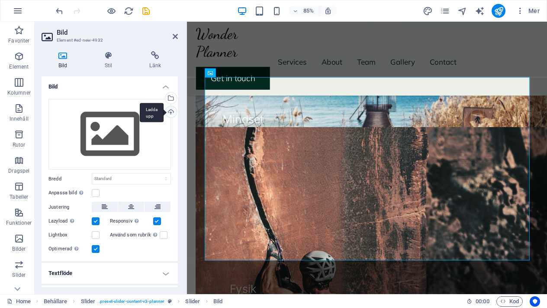
click at [171, 110] on div "Ladda upp" at bounding box center [170, 112] width 13 height 13
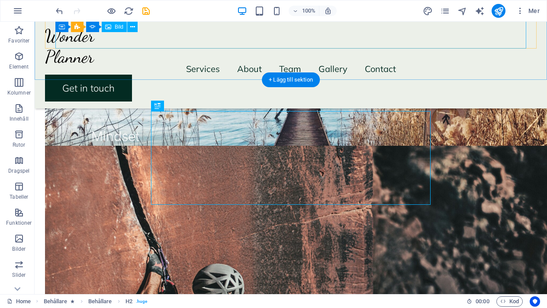
scroll to position [1212, 0]
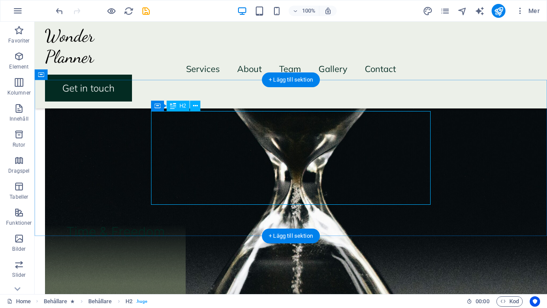
click at [196, 105] on icon at bounding box center [195, 105] width 5 height 9
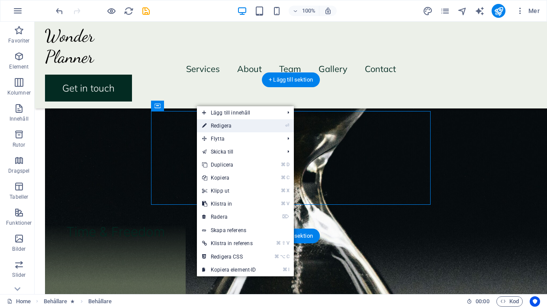
click at [211, 122] on link "⏎ Redigera" at bounding box center [229, 125] width 65 height 13
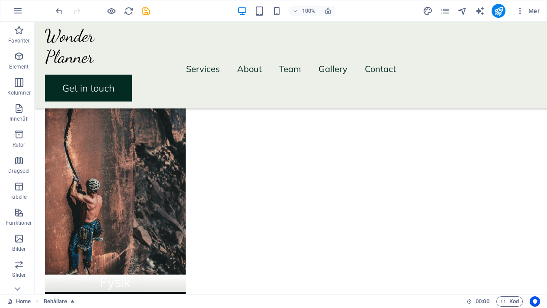
scroll to position [973, 0]
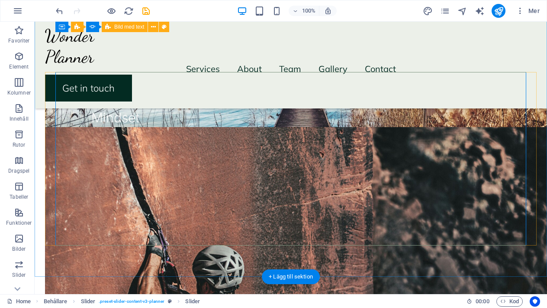
scroll to position [923, 0]
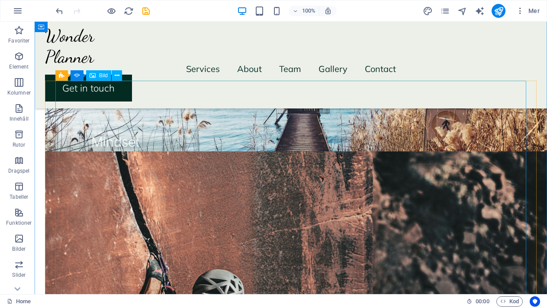
scroll to position [902, 0]
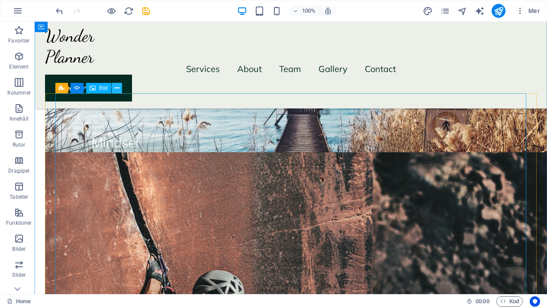
click at [117, 91] on icon at bounding box center [117, 88] width 5 height 9
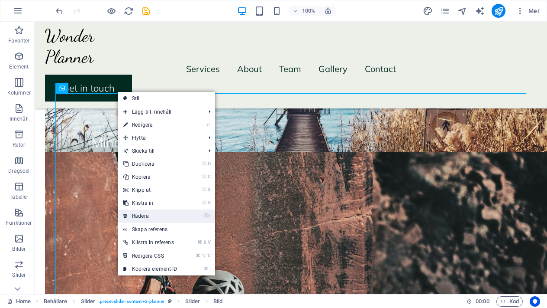
click at [129, 214] on link "⌦ Radera" at bounding box center [150, 215] width 65 height 13
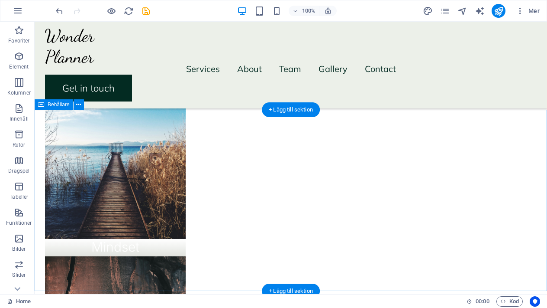
scroll to position [797, 0]
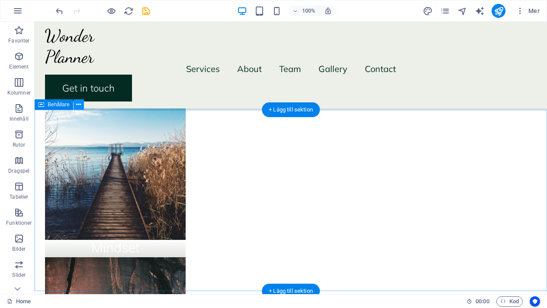
click at [78, 107] on icon at bounding box center [78, 104] width 5 height 9
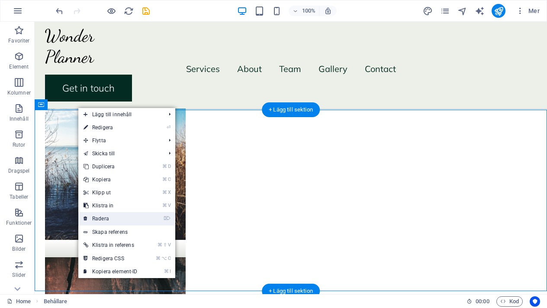
click at [95, 217] on link "⌦ Radera" at bounding box center [110, 218] width 65 height 13
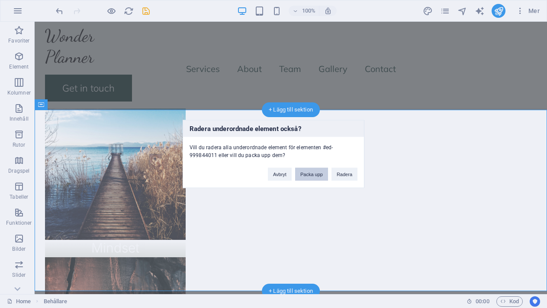
click at [316, 177] on button "Packa upp" at bounding box center [311, 174] width 33 height 13
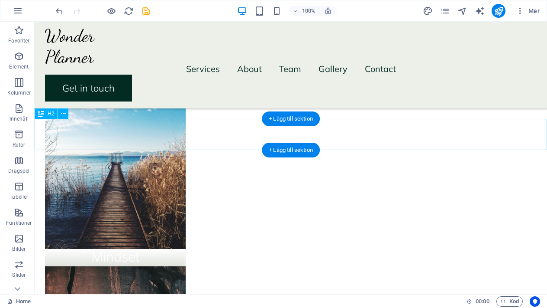
scroll to position [790, 0]
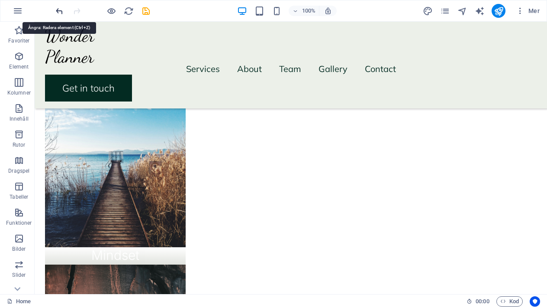
click at [58, 10] on icon "undo" at bounding box center [60, 11] width 10 height 10
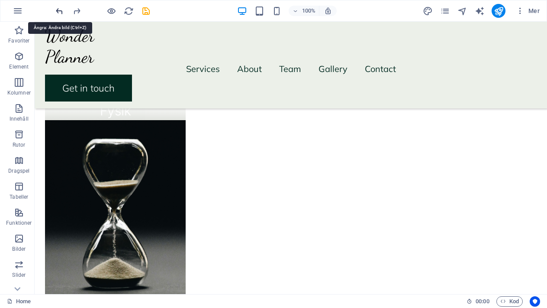
scroll to position [1212, 0]
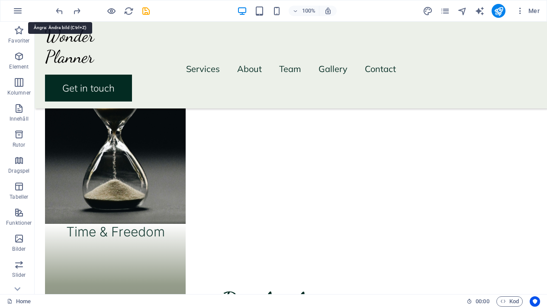
click at [58, 10] on icon "undo" at bounding box center [60, 11] width 10 height 10
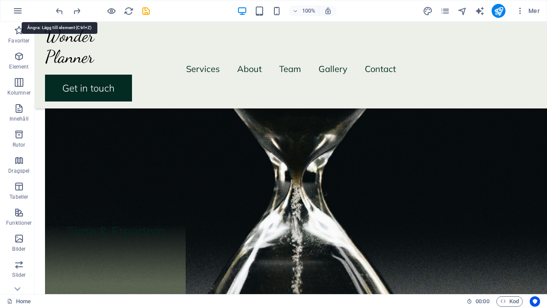
click at [58, 10] on icon "undo" at bounding box center [60, 11] width 10 height 10
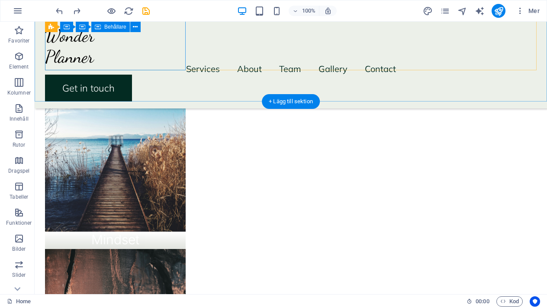
scroll to position [808, 0]
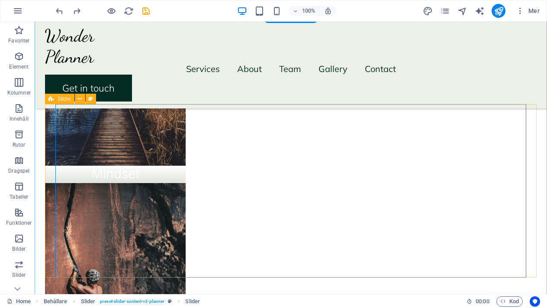
scroll to position [891, 0]
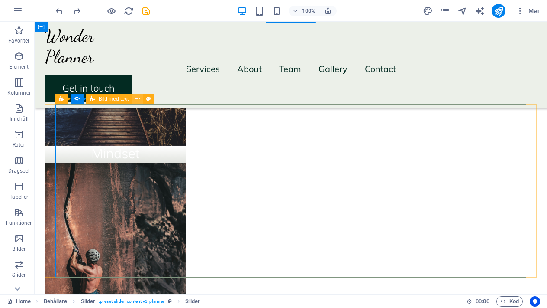
click at [140, 100] on button at bounding box center [138, 99] width 10 height 10
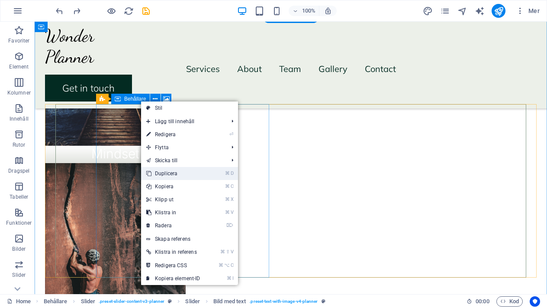
click at [164, 175] on link "⌘ D Duplicera" at bounding box center [173, 173] width 65 height 13
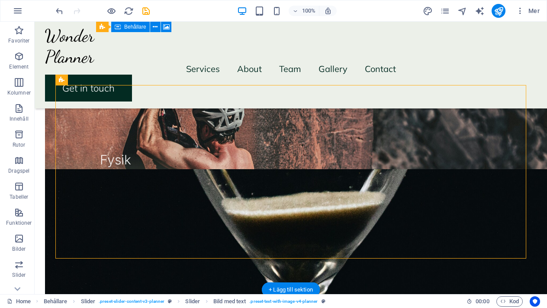
scroll to position [1085, 0]
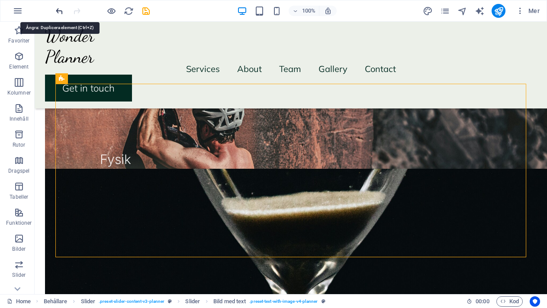
click at [60, 13] on icon "undo" at bounding box center [60, 11] width 10 height 10
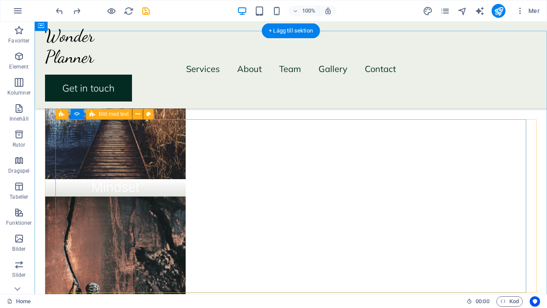
scroll to position [876, 0]
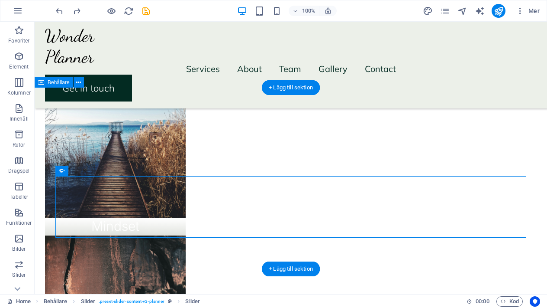
scroll to position [817, 0]
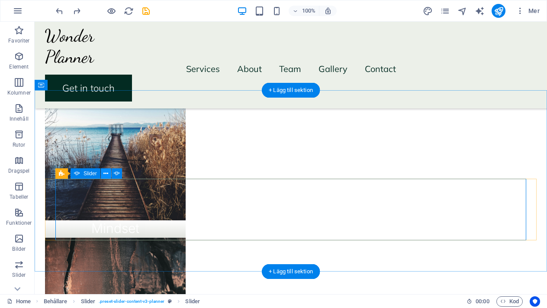
click at [107, 173] on icon at bounding box center [106, 173] width 5 height 9
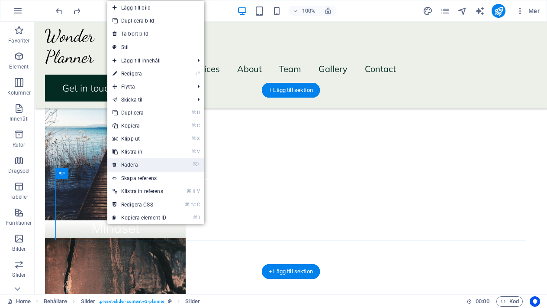
click at [121, 164] on link "⌦ Radera" at bounding box center [139, 164] width 65 height 13
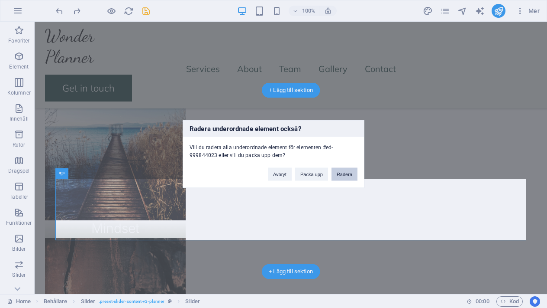
click at [351, 172] on button "Radera" at bounding box center [345, 174] width 26 height 13
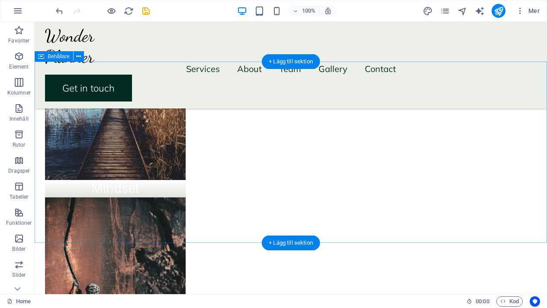
scroll to position [756, 0]
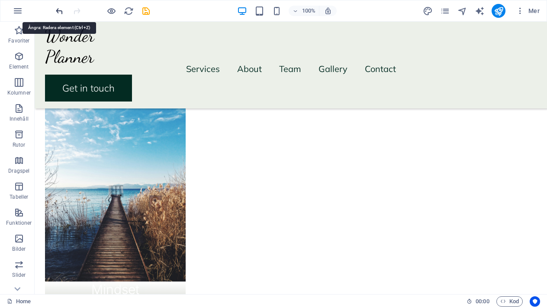
click at [61, 10] on icon "undo" at bounding box center [60, 11] width 10 height 10
click at [61, 12] on icon "undo" at bounding box center [60, 11] width 10 height 10
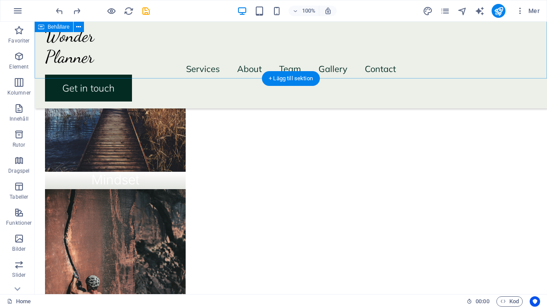
scroll to position [923, 0]
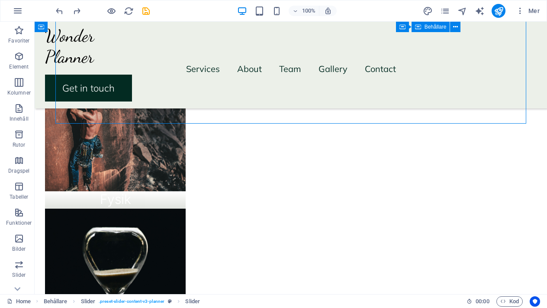
scroll to position [1105, 0]
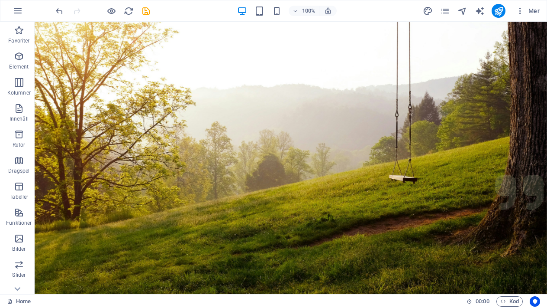
scroll to position [81, 0]
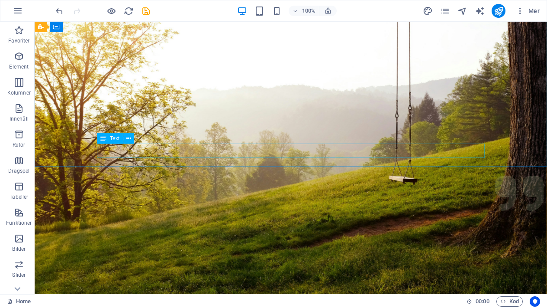
click at [127, 137] on icon at bounding box center [128, 138] width 5 height 9
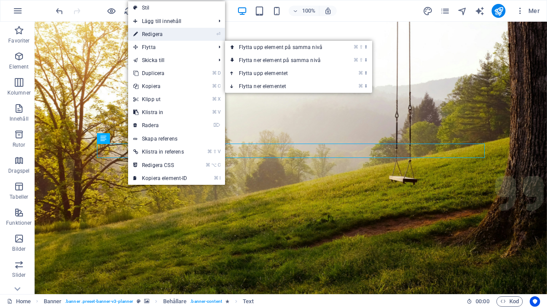
click at [158, 38] on link "⏎ Redigera" at bounding box center [160, 34] width 65 height 13
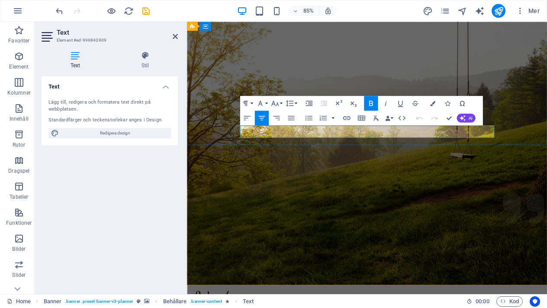
click at [519, 212] on figure at bounding box center [399, 136] width 424 height 390
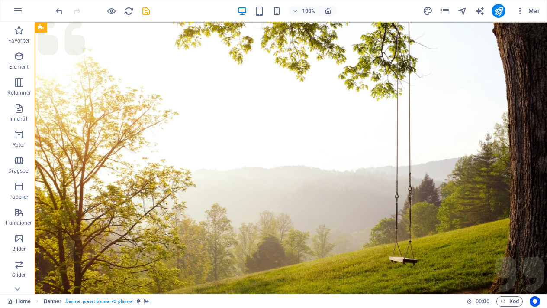
scroll to position [0, 0]
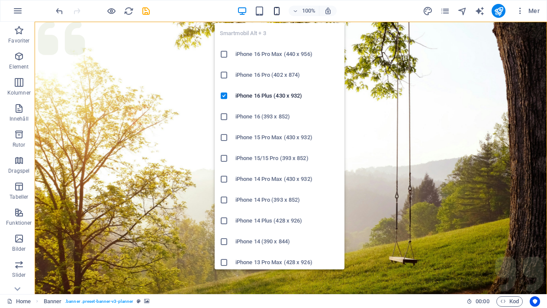
click at [277, 12] on icon "button" at bounding box center [277, 11] width 10 height 10
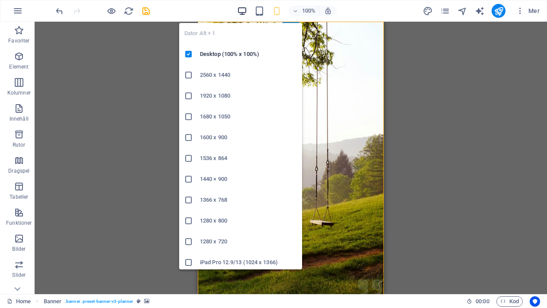
click at [245, 13] on icon "button" at bounding box center [242, 11] width 10 height 10
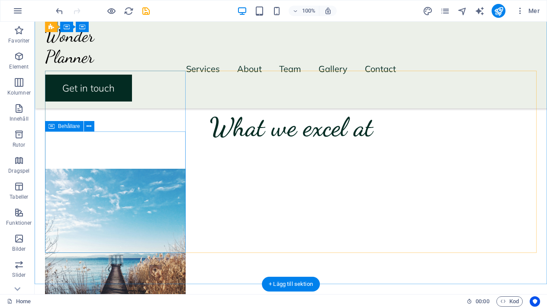
scroll to position [606, 0]
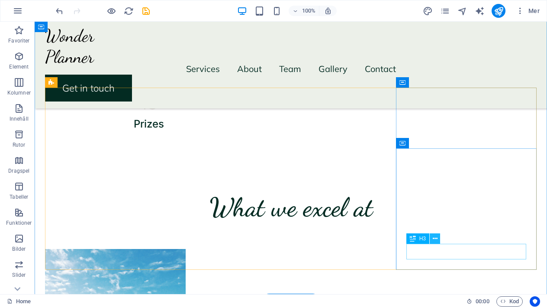
click at [437, 242] on icon at bounding box center [435, 238] width 5 height 9
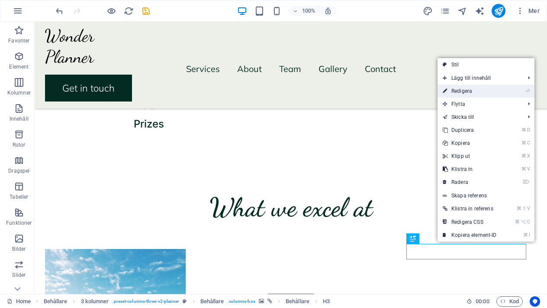
click at [476, 94] on link "⏎ Redigera" at bounding box center [470, 90] width 65 height 13
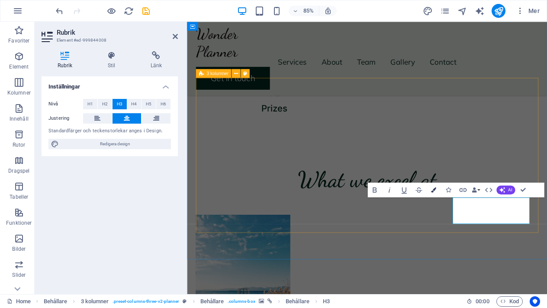
click at [436, 188] on icon "button" at bounding box center [433, 189] width 5 height 5
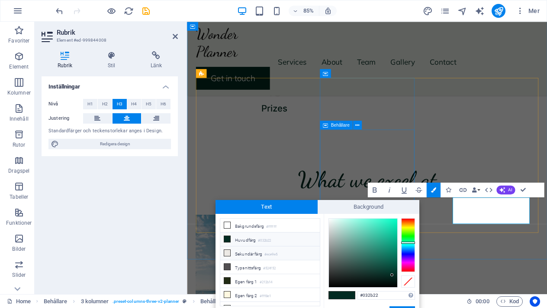
scroll to position [0, 0]
click at [257, 225] on li "Bakgrundsfärg #ffffff" at bounding box center [270, 225] width 100 height 14
type input "#ffffff"
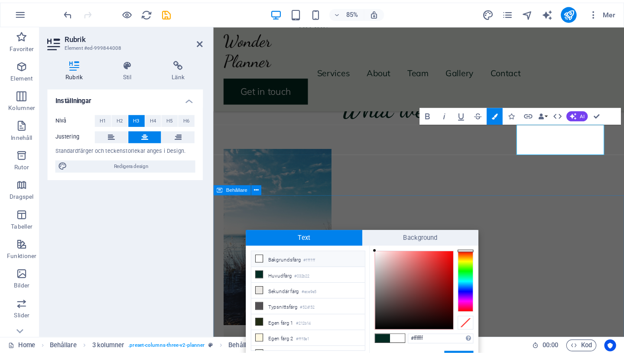
scroll to position [713, 0]
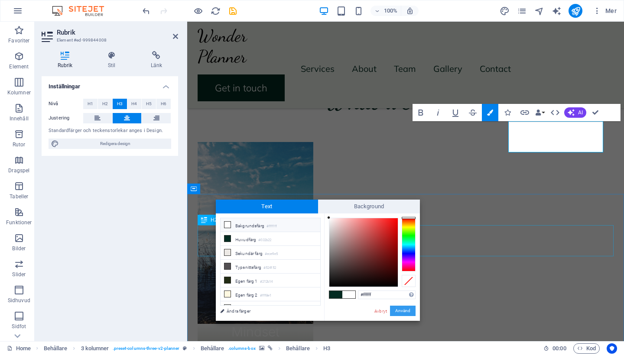
click at [407, 307] on button "Använd" at bounding box center [403, 311] width 26 height 10
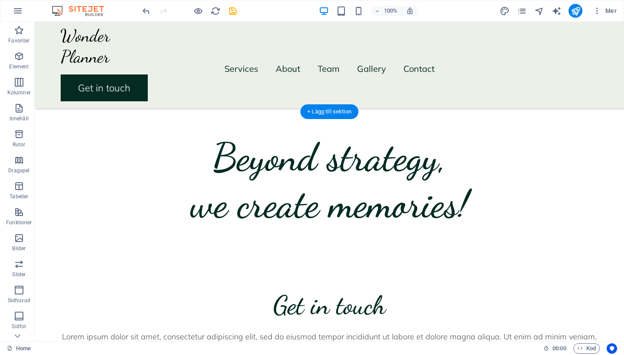
scroll to position [1669, 0]
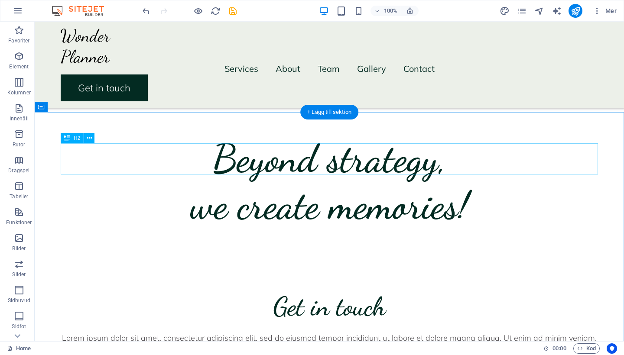
click at [91, 139] on icon at bounding box center [89, 138] width 5 height 9
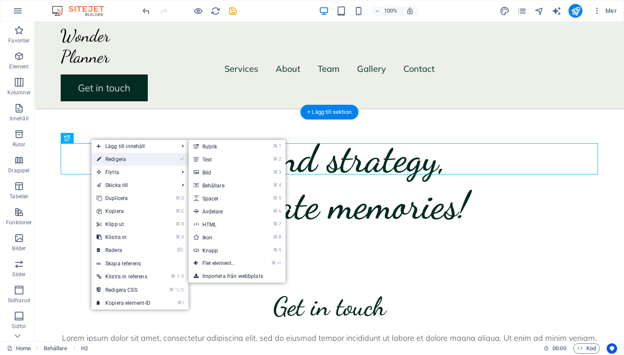
click at [121, 155] on link "⏎ Redigera" at bounding box center [123, 159] width 65 height 13
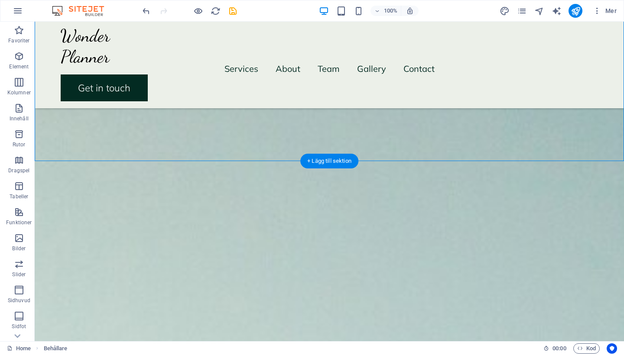
scroll to position [1987, 0]
click at [92, 264] on button at bounding box center [89, 261] width 10 height 10
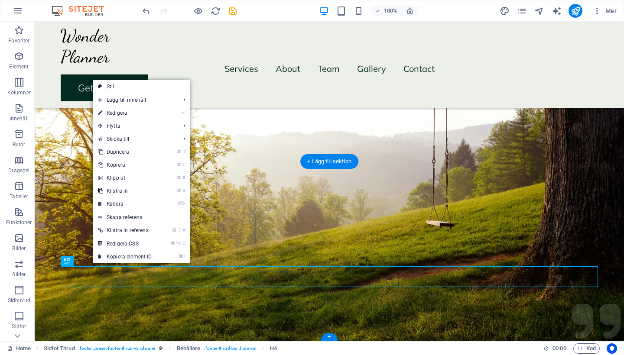
scroll to position [1987, 0]
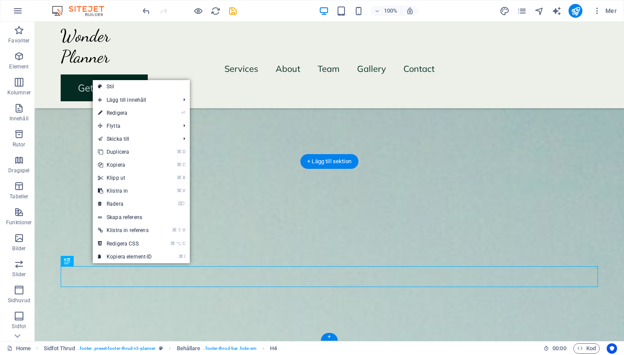
click at [120, 119] on link "⏎ Redigera" at bounding box center [125, 113] width 65 height 13
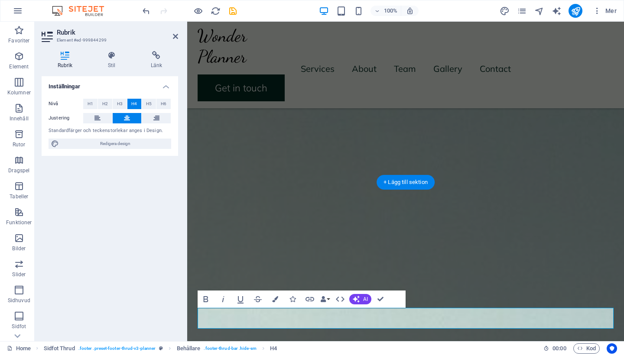
scroll to position [1966, 0]
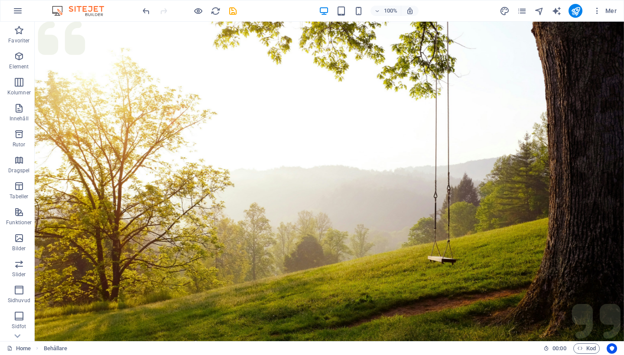
scroll to position [0, 0]
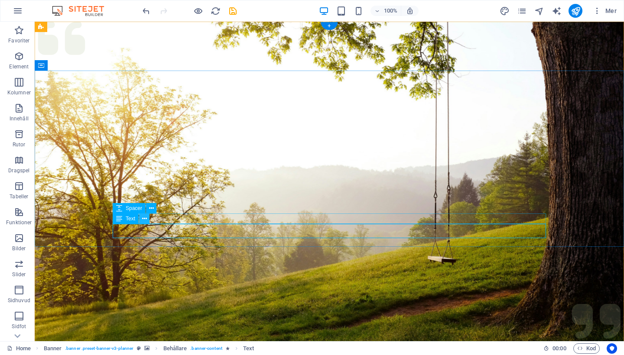
click at [144, 221] on icon at bounding box center [144, 218] width 5 height 9
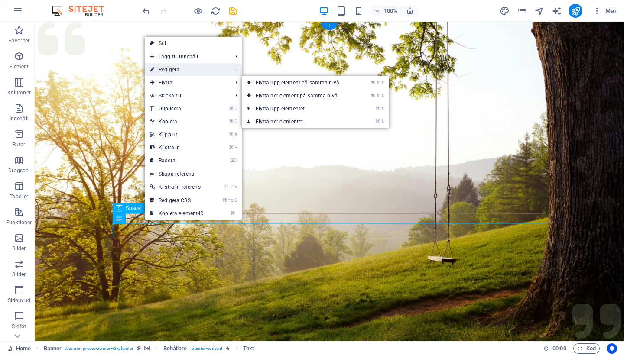
click at [164, 69] on link "⏎ Redigera" at bounding box center [177, 69] width 65 height 13
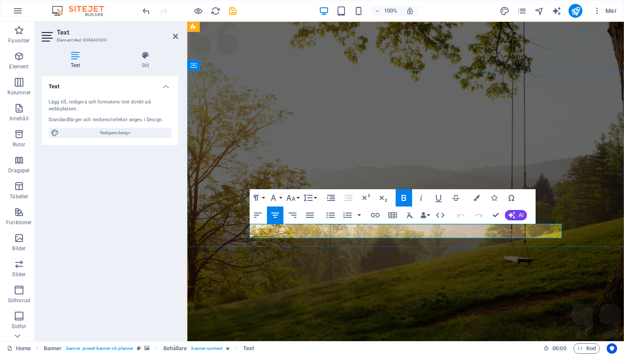
drag, startPoint x: 436, startPoint y: 232, endPoint x: 387, endPoint y: 234, distance: 49.0
click at [422, 199] on icon "button" at bounding box center [421, 198] width 10 height 10
click at [366, 200] on icon "button" at bounding box center [365, 198] width 10 height 10
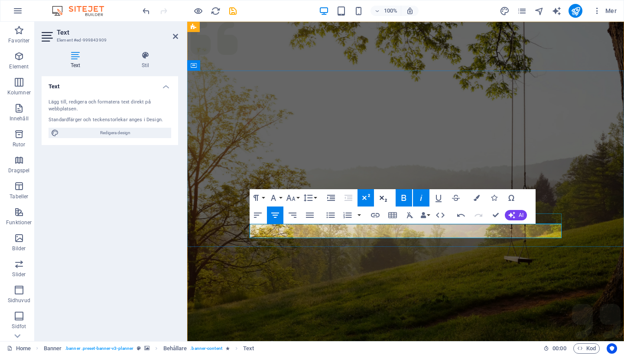
click at [385, 198] on icon "button" at bounding box center [383, 198] width 10 height 10
click at [383, 195] on icon "button" at bounding box center [383, 198] width 10 height 10
click at [420, 204] on button "Italic" at bounding box center [421, 197] width 16 height 17
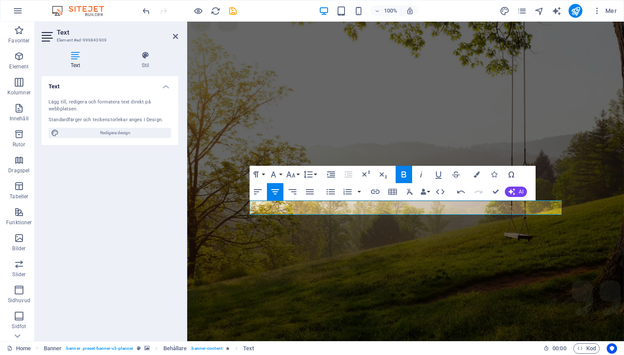
scroll to position [23, 0]
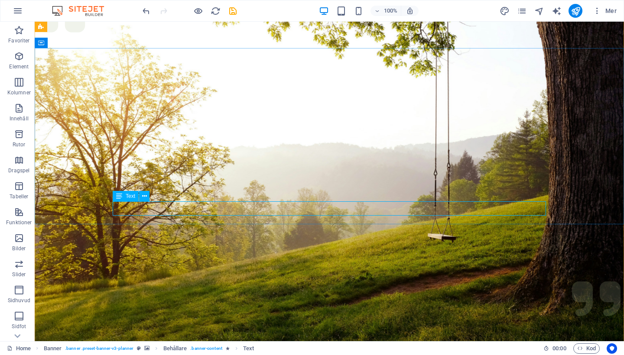
click at [146, 196] on icon at bounding box center [144, 196] width 5 height 9
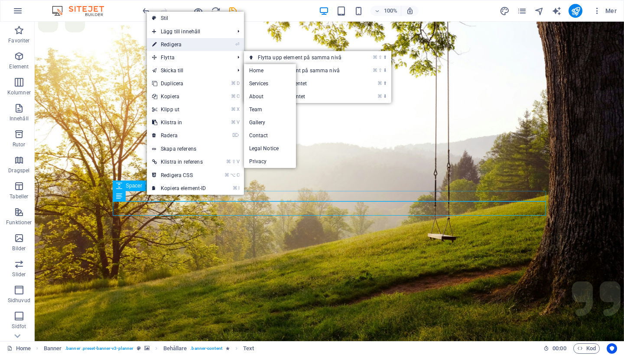
click at [185, 45] on link "⏎ Redigera" at bounding box center [179, 44] width 65 height 13
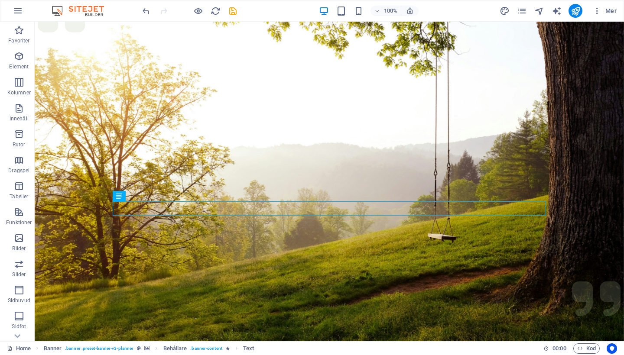
click at [376, 251] on figure at bounding box center [329, 194] width 589 height 390
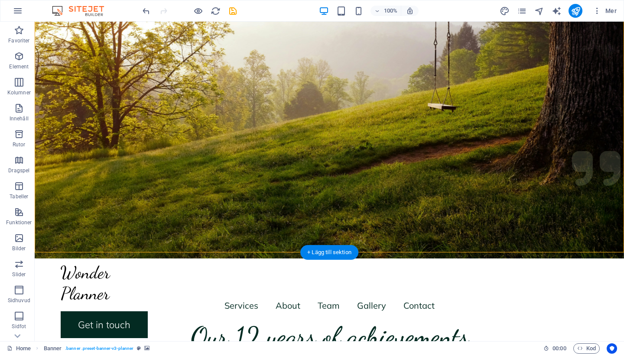
scroll to position [159, 0]
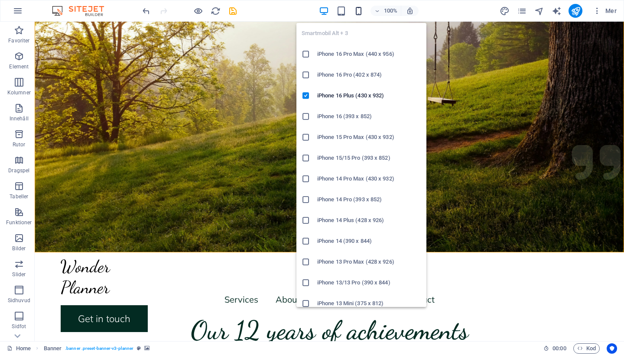
click at [358, 10] on icon "button" at bounding box center [358, 11] width 10 height 10
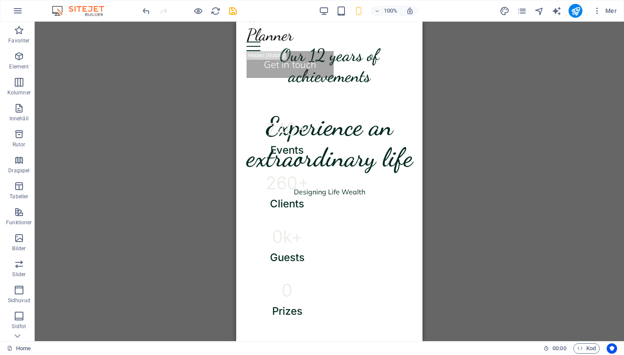
scroll to position [103, 0]
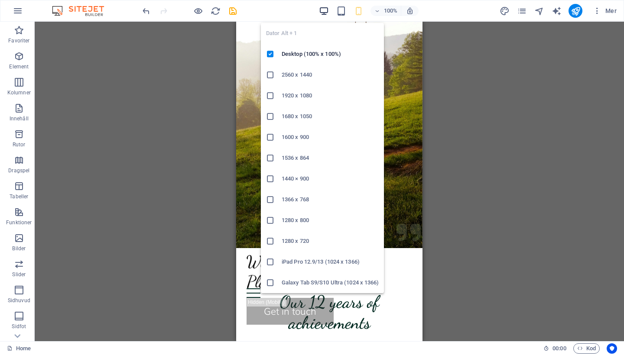
click at [324, 11] on icon "button" at bounding box center [324, 11] width 10 height 10
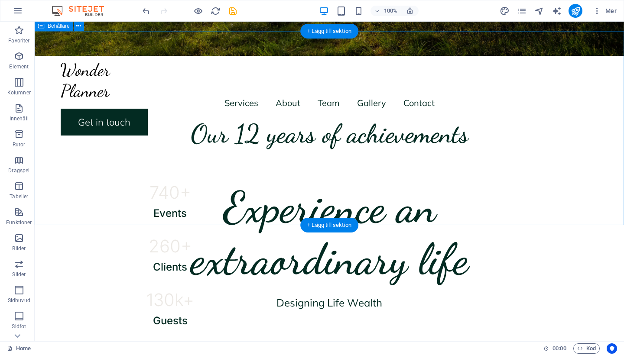
scroll to position [380, 0]
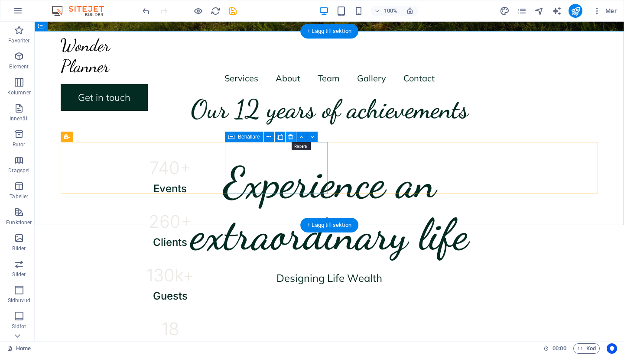
click at [290, 136] on icon at bounding box center [290, 137] width 5 height 9
click at [288, 137] on icon at bounding box center [290, 137] width 5 height 9
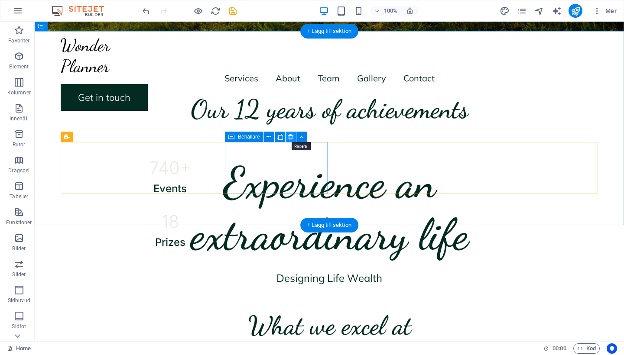
click at [289, 136] on icon at bounding box center [290, 137] width 5 height 9
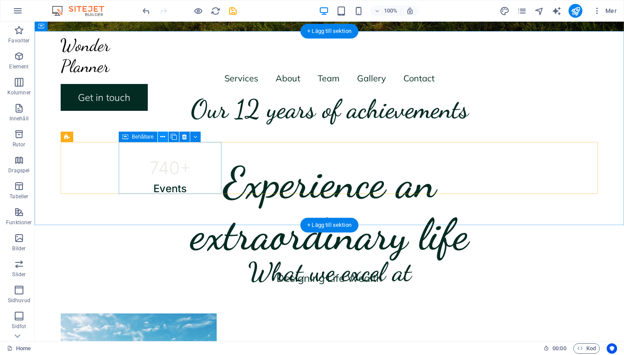
click at [161, 137] on icon at bounding box center [162, 137] width 5 height 9
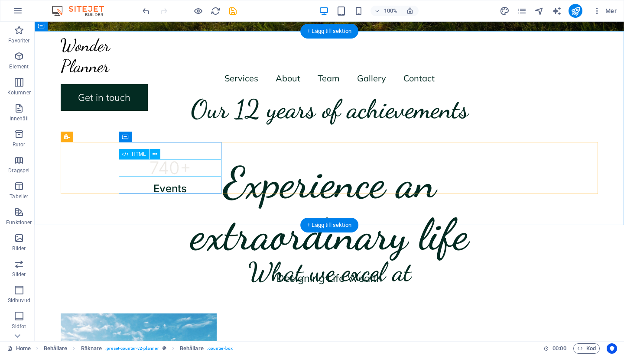
click at [183, 169] on div "740 +" at bounding box center [170, 167] width 103 height 17
click at [191, 168] on div "740 +" at bounding box center [170, 167] width 103 height 17
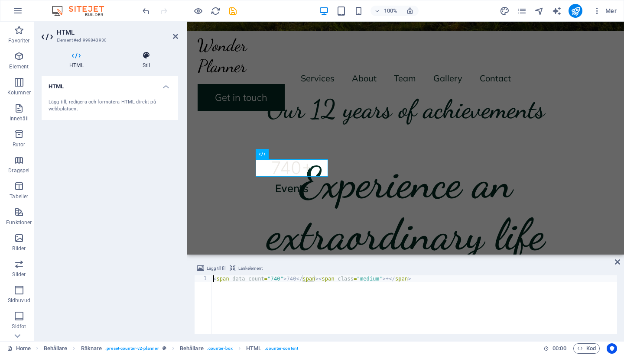
click at [146, 54] on icon at bounding box center [146, 55] width 63 height 9
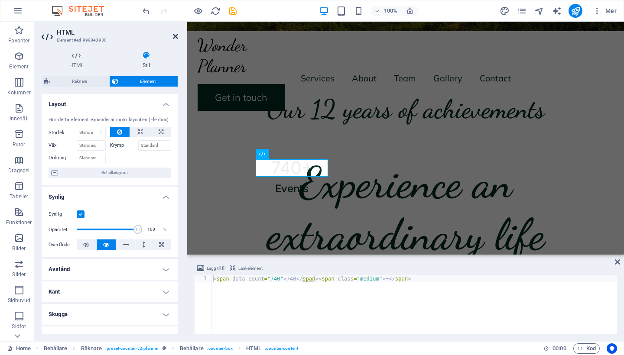
click at [175, 36] on icon at bounding box center [175, 36] width 5 height 7
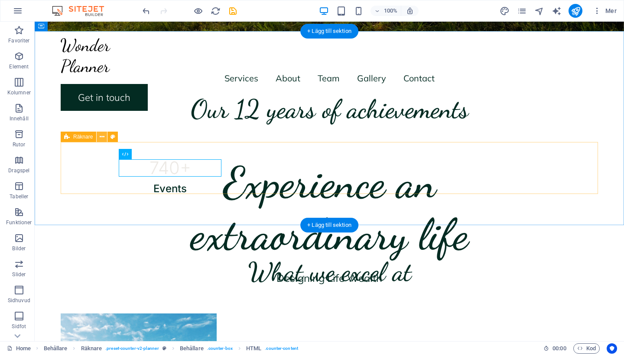
click at [101, 140] on icon at bounding box center [102, 137] width 5 height 9
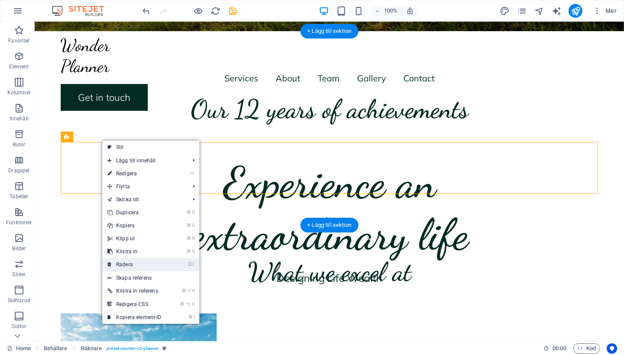
click at [114, 266] on link "⌦ Radera" at bounding box center [134, 264] width 65 height 13
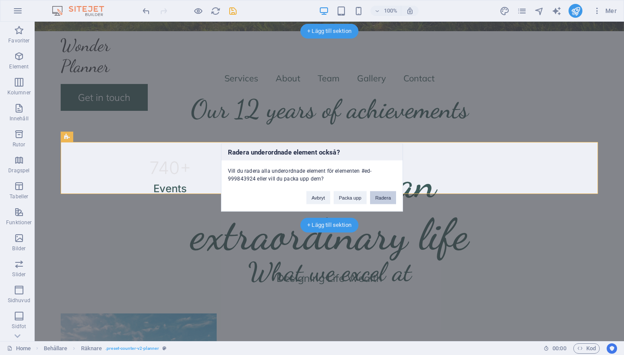
click at [382, 195] on button "Radera" at bounding box center [383, 197] width 26 height 13
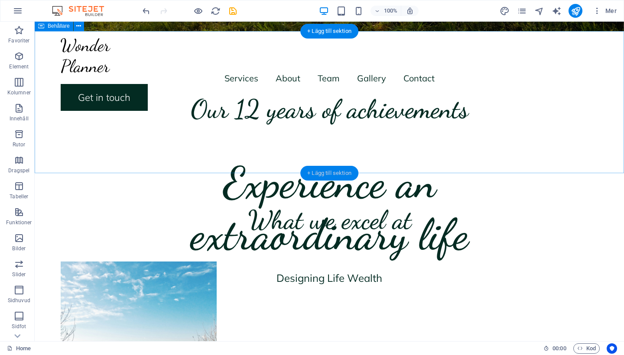
click at [327, 170] on div "+ Lägg till sektion" at bounding box center [329, 173] width 58 height 15
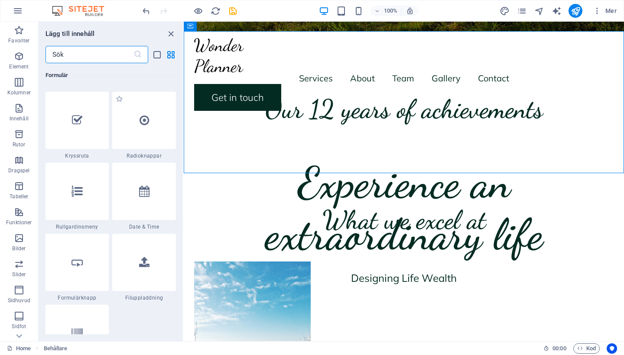
scroll to position [6749, 0]
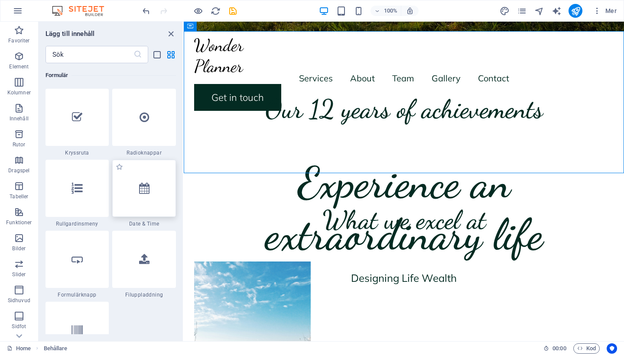
click at [140, 188] on icon at bounding box center [144, 188] width 10 height 11
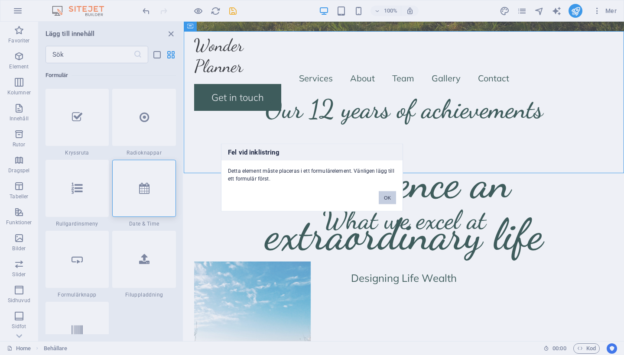
click at [390, 192] on button "OK" at bounding box center [387, 197] width 17 height 13
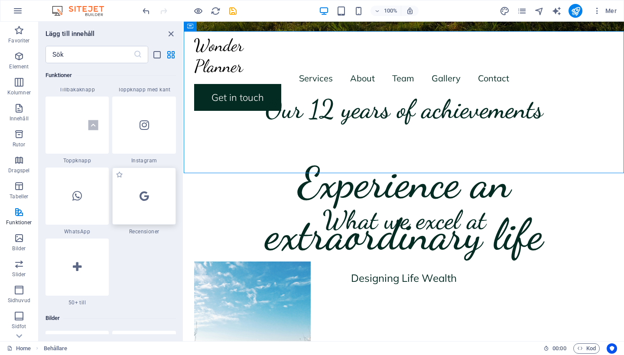
scroll to position [4239, 0]
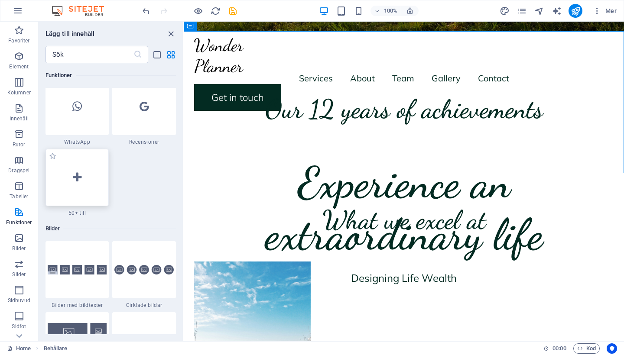
click at [77, 178] on icon at bounding box center [77, 177] width 9 height 11
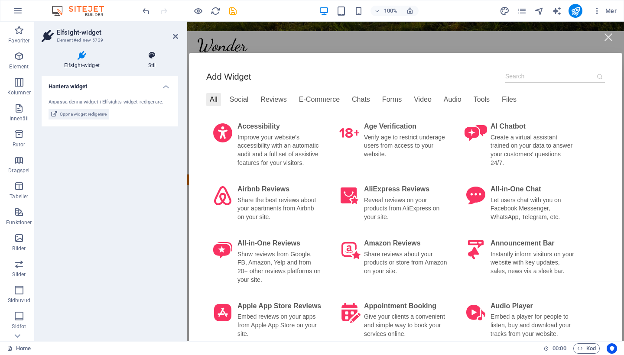
click at [150, 54] on icon at bounding box center [152, 55] width 52 height 9
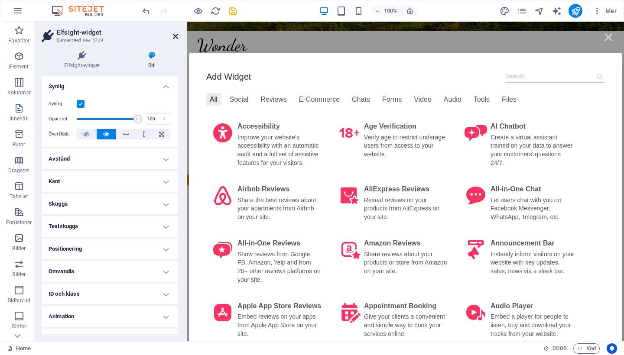
click at [175, 36] on icon at bounding box center [175, 36] width 5 height 7
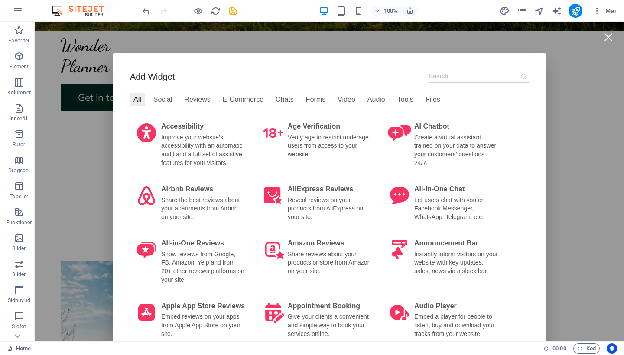
click at [606, 36] on div at bounding box center [607, 36] width 19 height 19
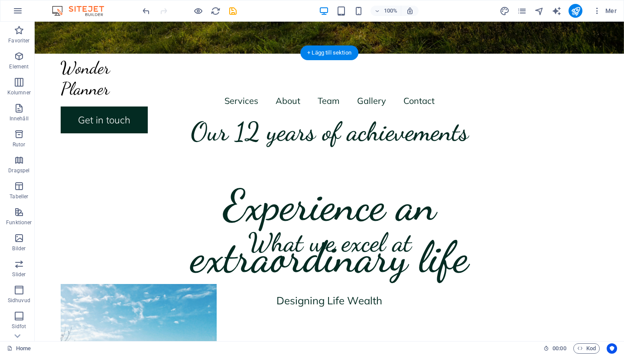
scroll to position [360, 0]
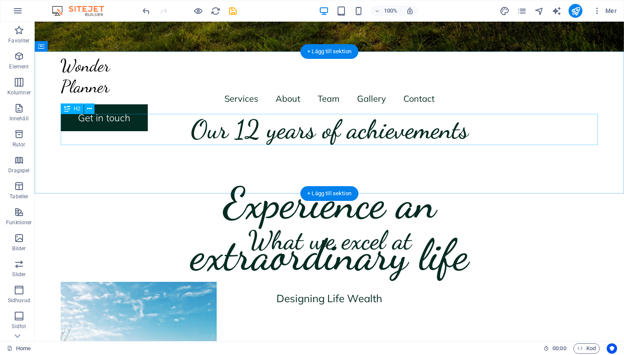
click at [323, 127] on div "Our 12 years of achievements" at bounding box center [329, 129] width 537 height 31
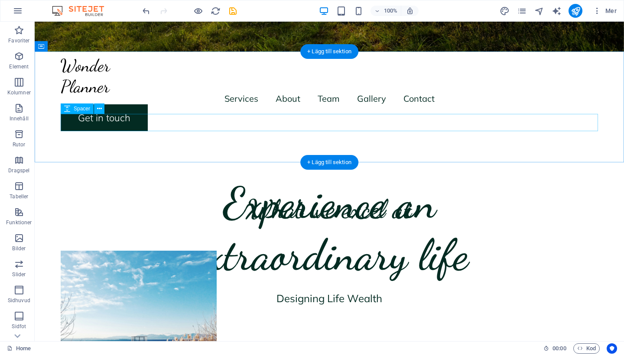
click at [285, 128] on div at bounding box center [329, 122] width 537 height 17
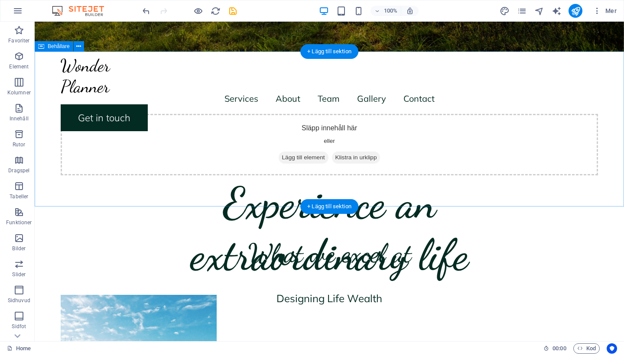
click at [292, 159] on span "Lägg till element" at bounding box center [304, 158] width 50 height 12
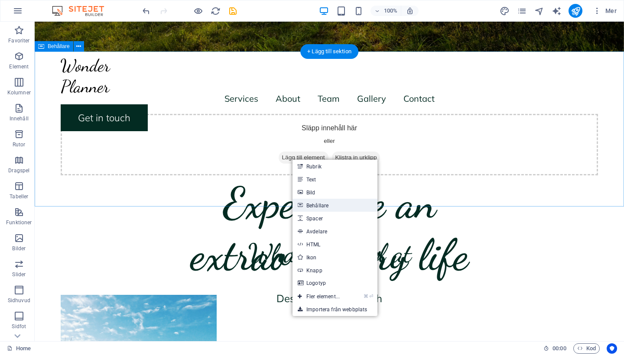
click at [306, 205] on link "Behållare" at bounding box center [334, 205] width 85 height 13
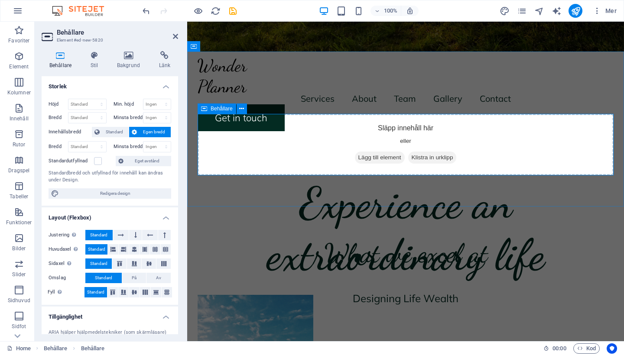
click at [358, 158] on icon at bounding box center [358, 158] width 0 height 0
click at [89, 58] on icon at bounding box center [94, 55] width 23 height 9
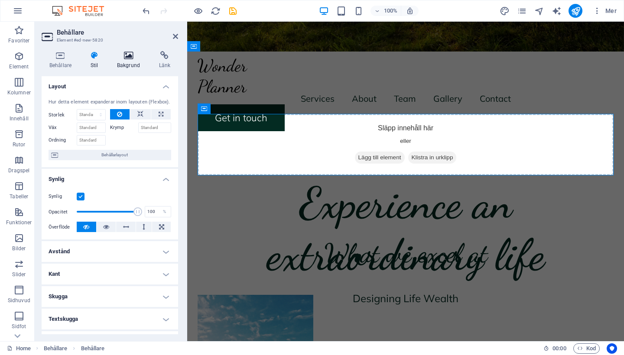
click at [121, 61] on h4 "Bakgrund" at bounding box center [130, 60] width 42 height 18
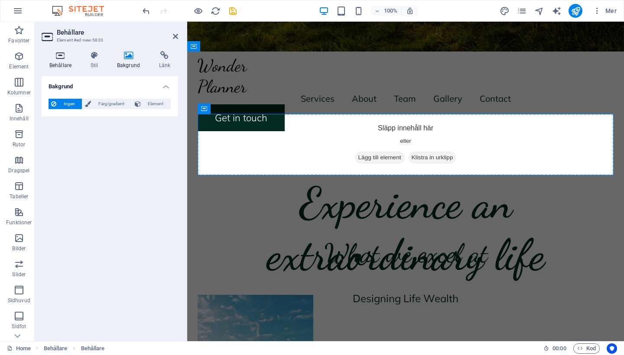
click at [61, 62] on h4 "Behållare" at bounding box center [62, 60] width 41 height 18
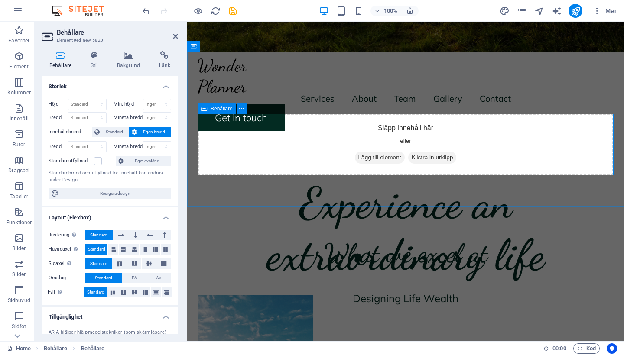
click at [326, 147] on div "Släpp innehåll här eller Lägg till element Klistra in urklipp" at bounding box center [406, 145] width 416 height 62
click at [243, 107] on icon at bounding box center [241, 108] width 5 height 9
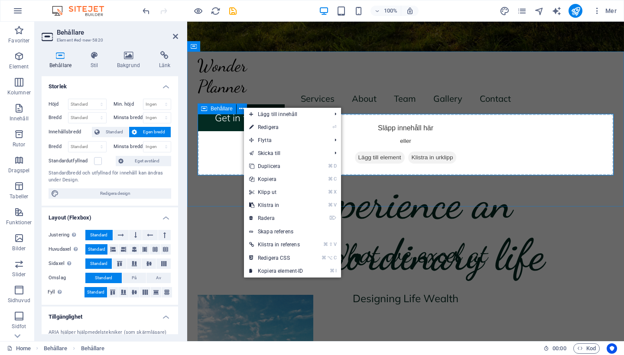
click at [224, 149] on div "Släpp innehåll här eller Lägg till element Klistra in urklipp" at bounding box center [406, 145] width 416 height 62
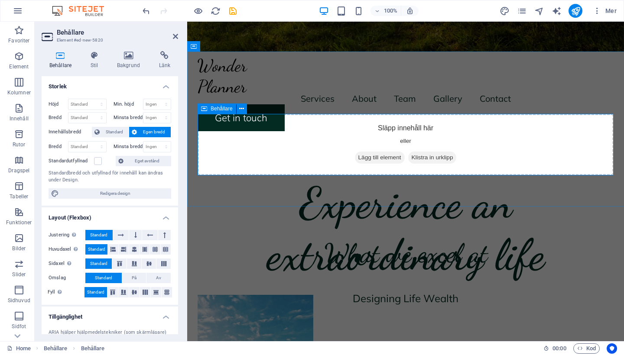
click at [363, 157] on span "Lägg till element" at bounding box center [380, 158] width 50 height 12
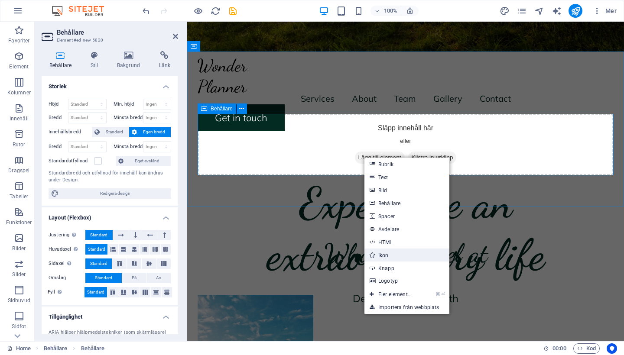
click at [376, 256] on link "Ikon" at bounding box center [406, 255] width 85 height 13
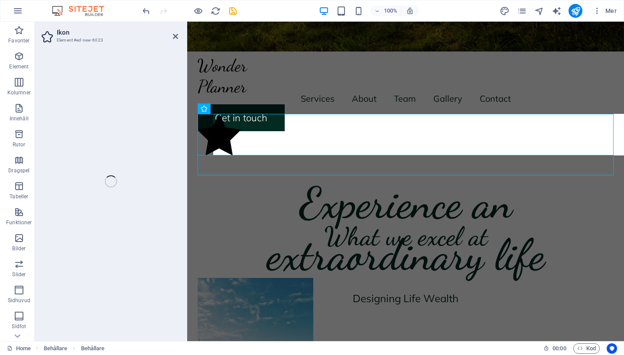
select select "xMidYMid"
select select "px"
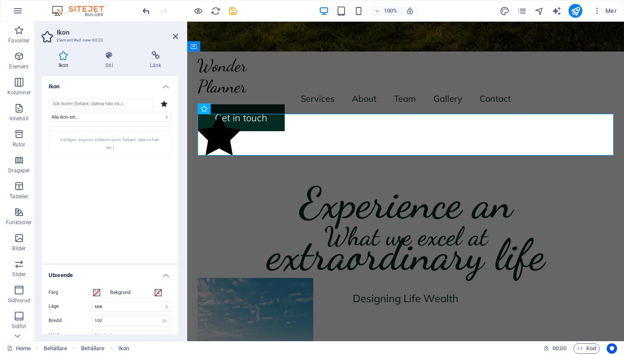
click at [146, 13] on icon "undo" at bounding box center [146, 11] width 10 height 10
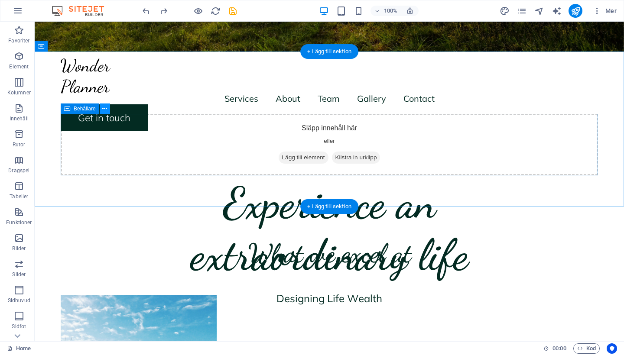
click at [106, 108] on icon at bounding box center [104, 108] width 5 height 9
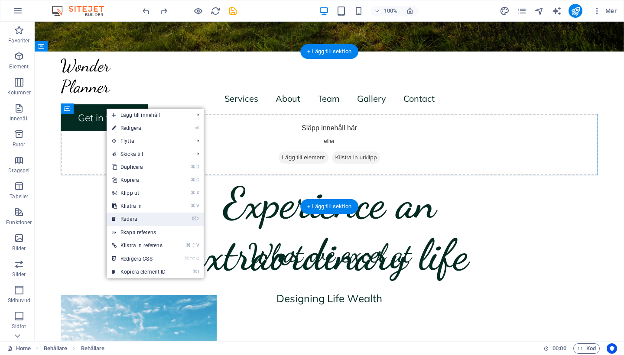
click at [117, 214] on link "⌦ Radera" at bounding box center [139, 219] width 65 height 13
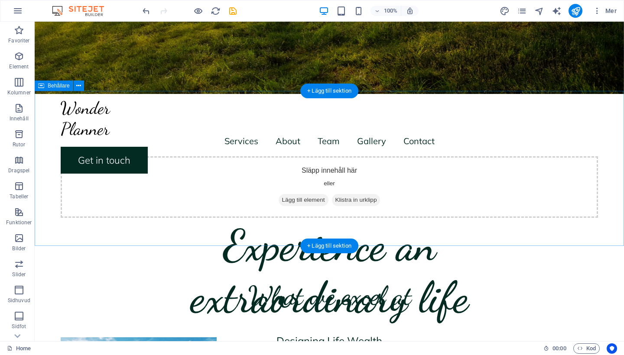
scroll to position [314, 0]
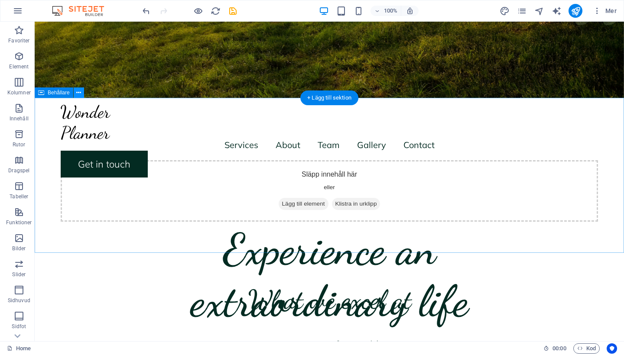
click at [80, 94] on icon at bounding box center [78, 92] width 5 height 9
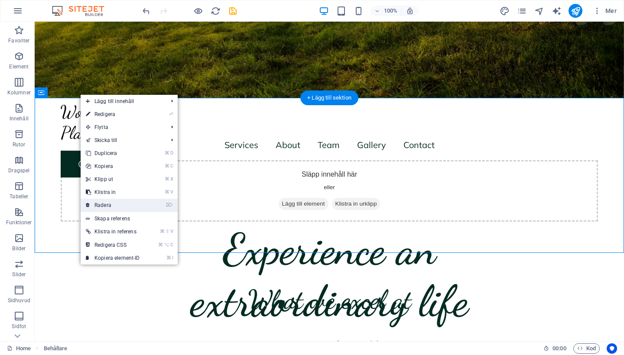
click at [97, 204] on link "⌦ Radera" at bounding box center [113, 205] width 65 height 13
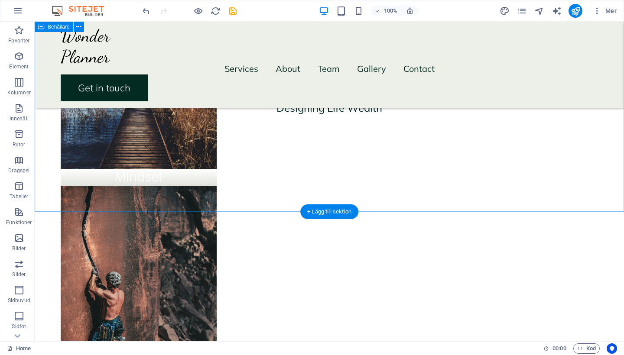
scroll to position [501, 0]
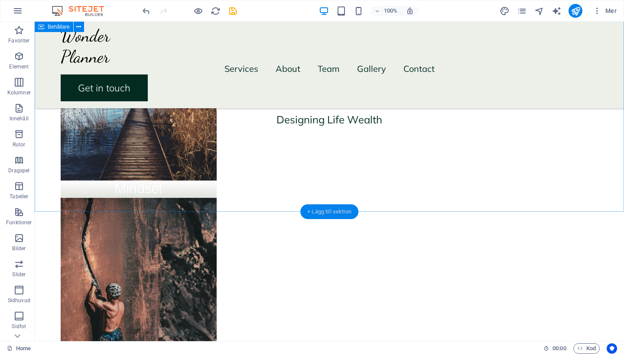
click at [322, 212] on div "+ Lägg till sektion" at bounding box center [329, 211] width 58 height 15
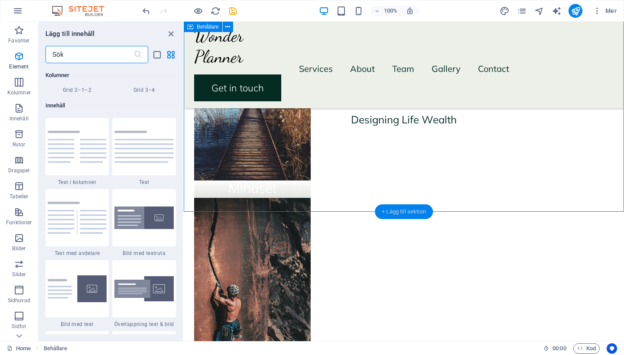
scroll to position [1516, 0]
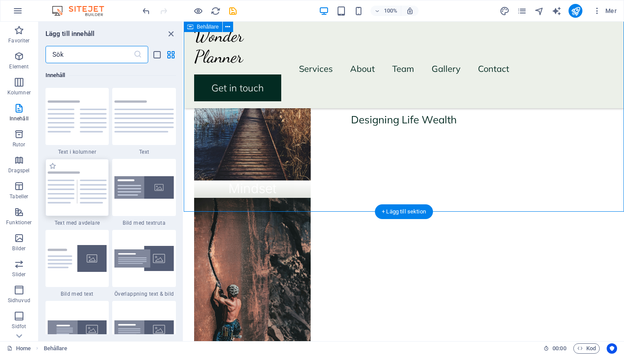
click at [77, 188] on img at bounding box center [77, 188] width 59 height 32
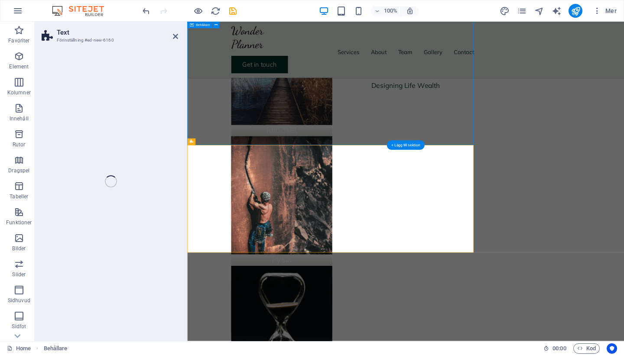
select select "rem"
select select "px"
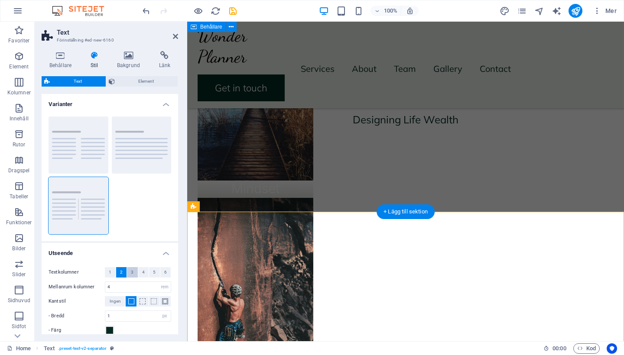
click at [131, 273] on span "3" at bounding box center [132, 272] width 3 height 10
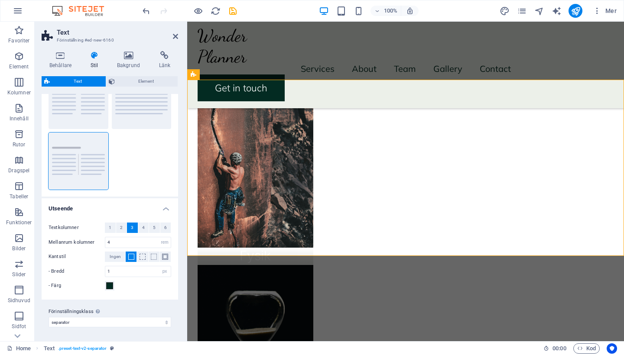
scroll to position [44, 0]
click at [109, 288] on span at bounding box center [109, 286] width 7 height 7
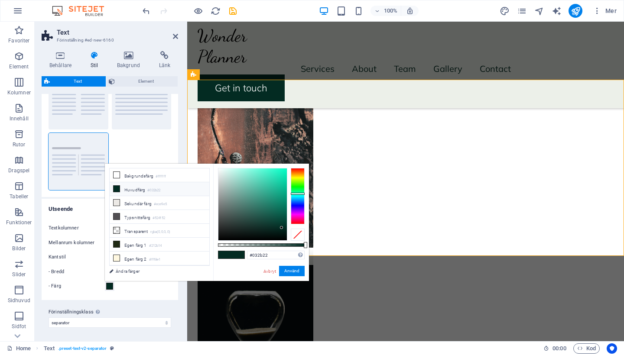
click at [123, 291] on div "Textkolumner 1 2 3 4 5 6 Mellanrum kolumner 4 px rem % vh vw Kantstil Ingen - B…" at bounding box center [110, 257] width 140 height 86
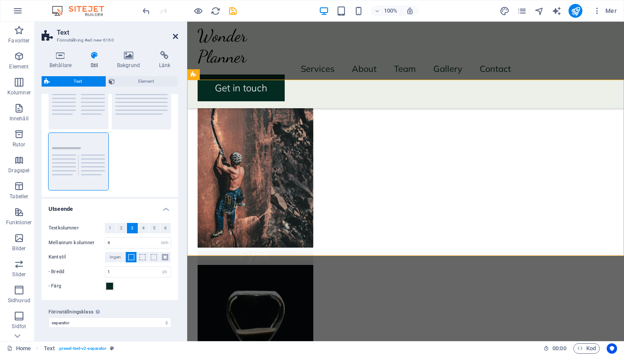
click at [175, 38] on icon at bounding box center [175, 36] width 5 height 7
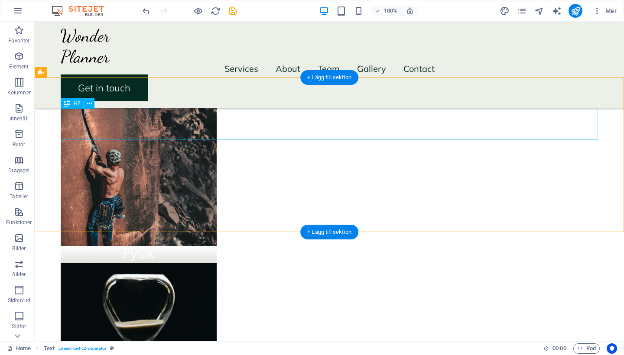
scroll to position [635, 0]
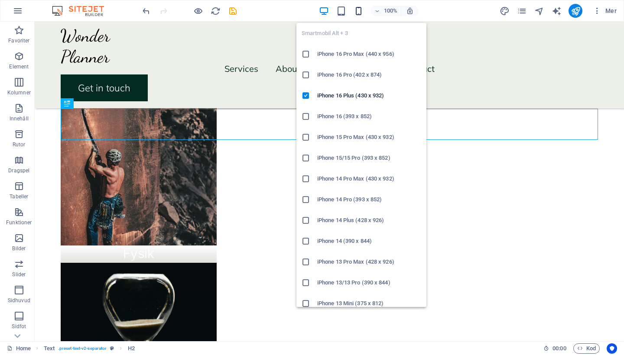
click at [363, 12] on icon "button" at bounding box center [358, 11] width 10 height 10
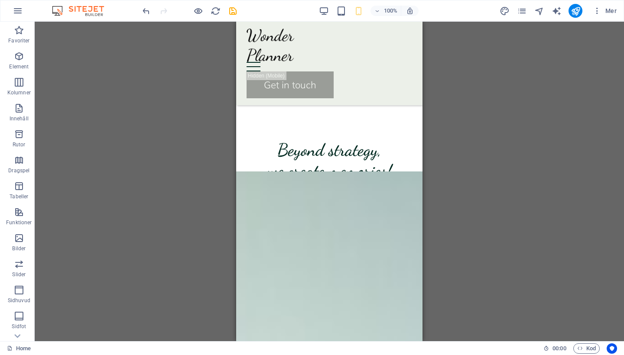
scroll to position [1248, 0]
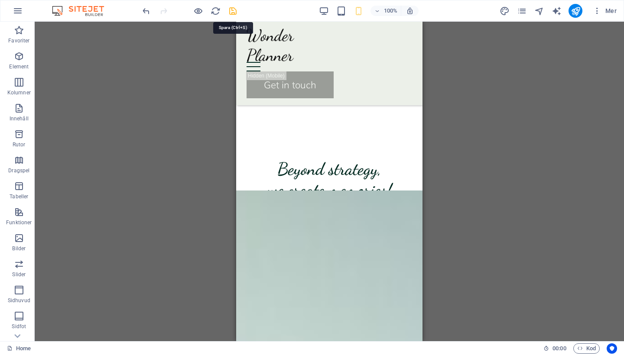
click at [233, 10] on icon "save" at bounding box center [233, 11] width 10 height 10
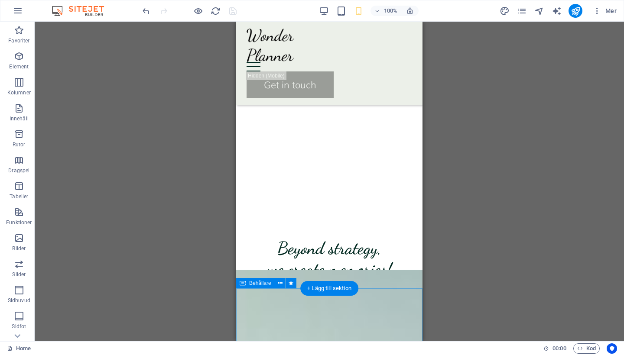
scroll to position [1076, 0]
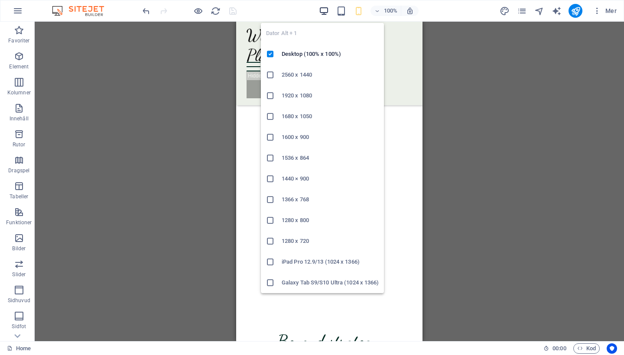
click at [327, 11] on icon "button" at bounding box center [324, 11] width 10 height 10
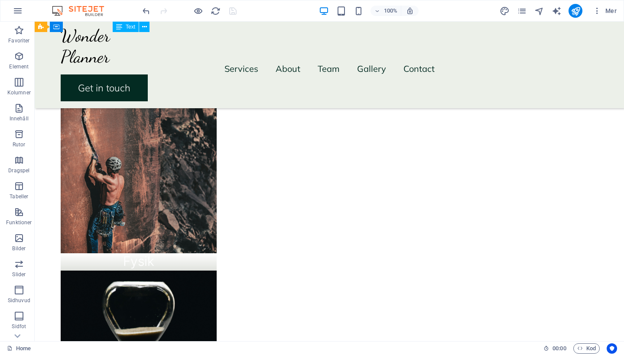
scroll to position [645, 0]
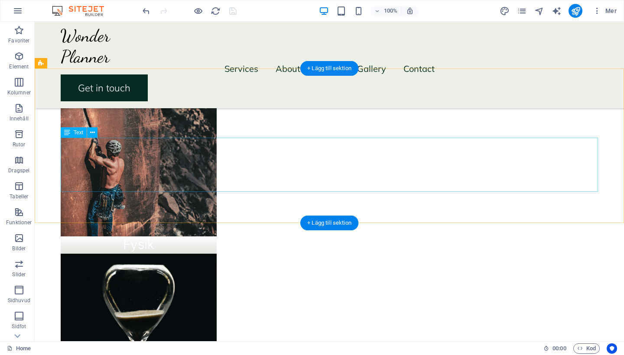
click at [93, 137] on icon at bounding box center [92, 132] width 5 height 9
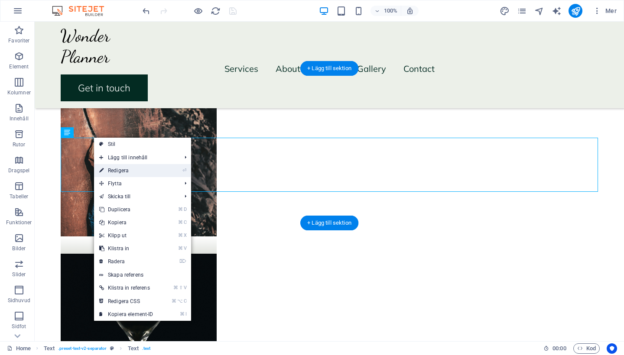
click at [116, 172] on link "⏎ Redigera" at bounding box center [126, 170] width 65 height 13
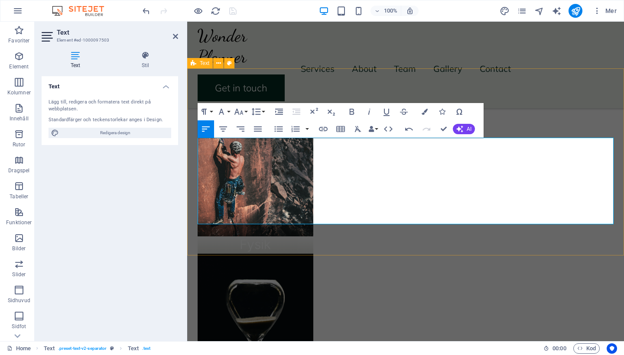
drag, startPoint x: 214, startPoint y: 189, endPoint x: 195, endPoint y: 145, distance: 47.4
click at [356, 130] on icon "button" at bounding box center [358, 129] width 6 height 6
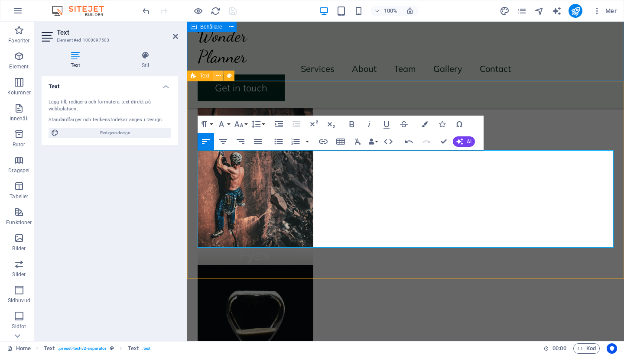
scroll to position [632, 0]
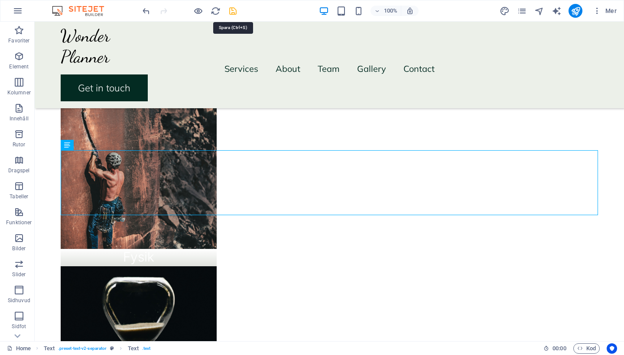
click at [233, 14] on icon "save" at bounding box center [233, 11] width 10 height 10
checkbox input "false"
